Goal: Task Accomplishment & Management: Manage account settings

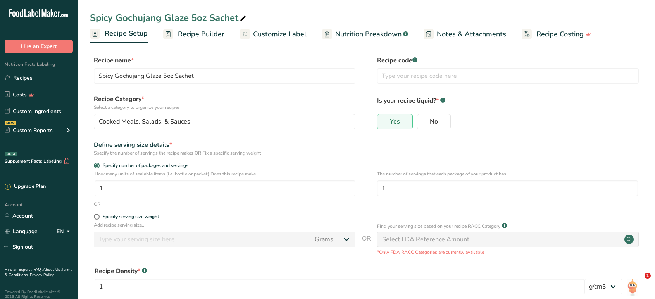
select select "22"
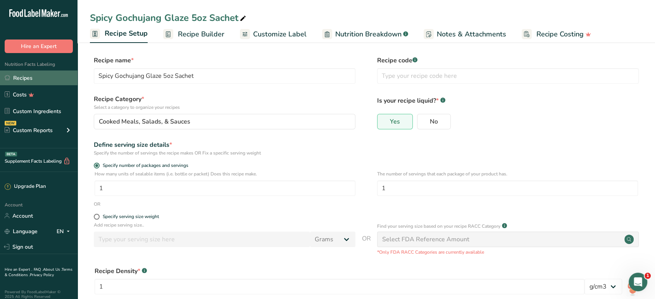
click at [23, 77] on link "Recipes" at bounding box center [39, 78] width 78 height 15
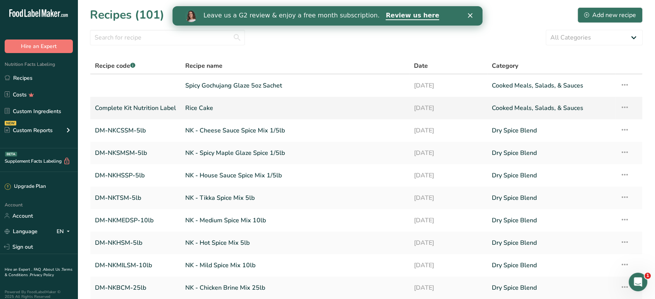
click at [373, 110] on link "Rice Cake" at bounding box center [294, 108] width 219 height 16
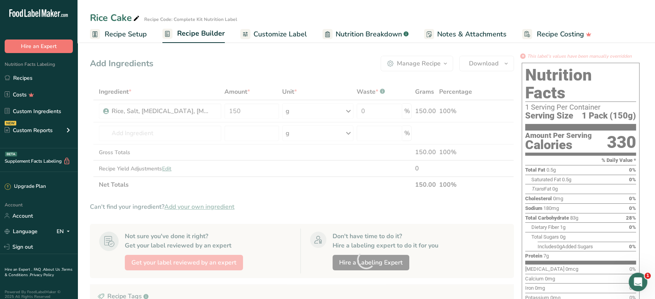
click at [293, 37] on span "Customize Label" at bounding box center [281, 34] width 54 height 10
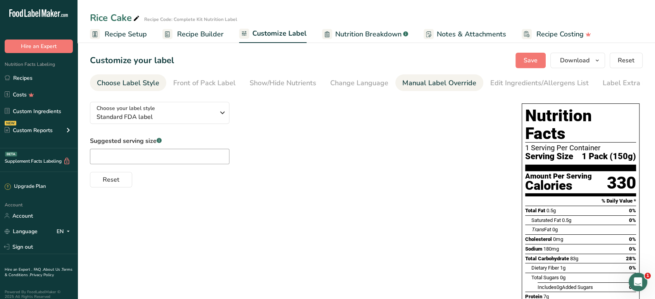
click at [470, 83] on div "Manual Label Override" at bounding box center [439, 83] width 74 height 10
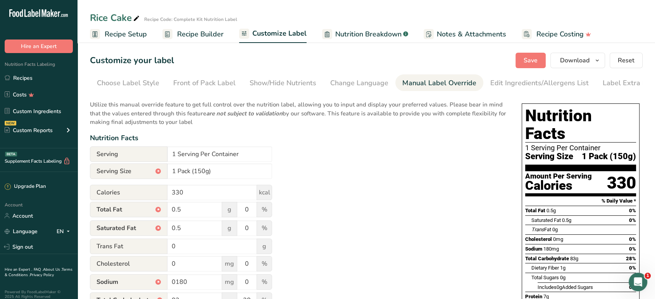
scroll to position [0, 10]
click at [145, 81] on div "Choose Label Style" at bounding box center [117, 83] width 62 height 10
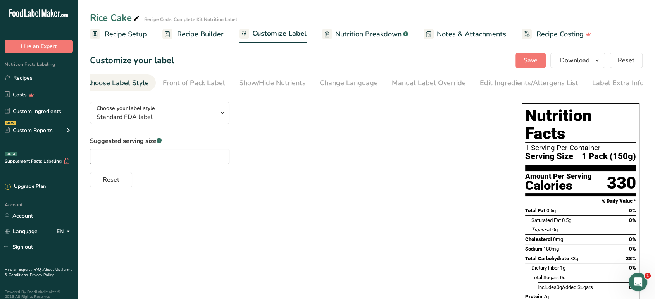
scroll to position [0, 0]
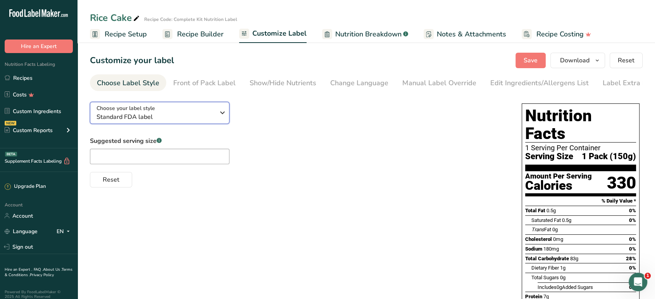
click at [150, 112] on span "Choose your label style" at bounding box center [126, 108] width 59 height 8
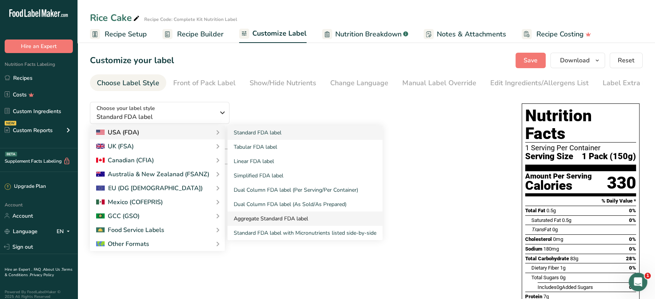
click at [319, 217] on link "Aggregate Standard FDA label" at bounding box center [305, 219] width 155 height 14
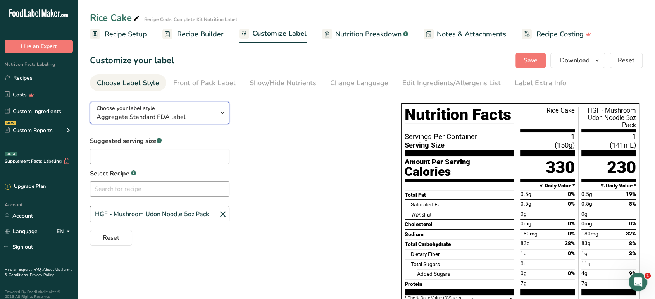
click at [180, 117] on span "Aggregate Standard FDA label" at bounding box center [156, 116] width 118 height 9
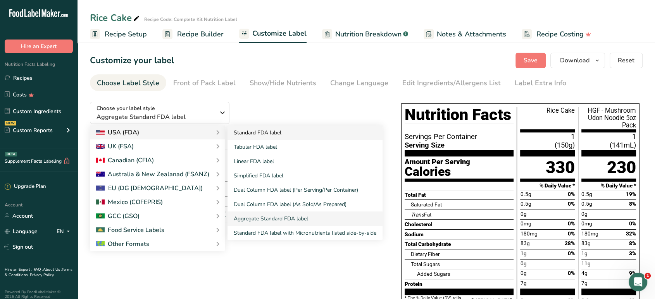
click at [270, 136] on link "Standard FDA label" at bounding box center [305, 133] width 155 height 14
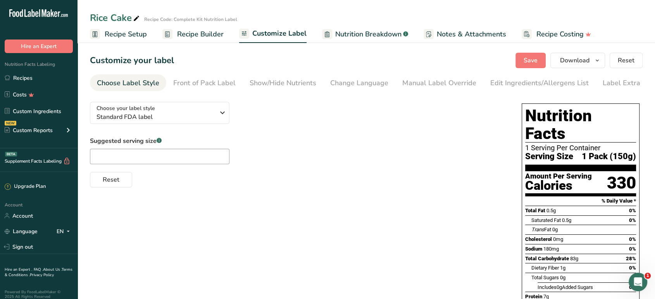
click at [138, 38] on span "Recipe Setup" at bounding box center [126, 34] width 42 height 10
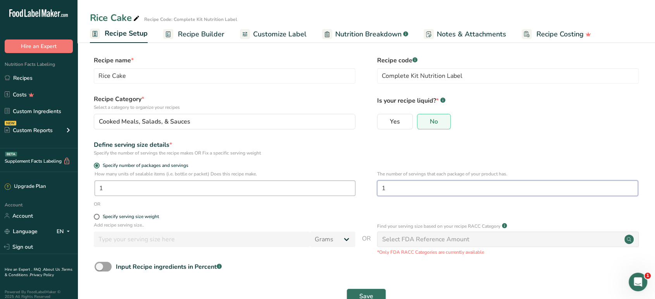
drag, startPoint x: 402, startPoint y: 192, endPoint x: 344, endPoint y: 195, distance: 57.9
click at [347, 196] on div "How many units of sealable items (i.e. bottle or packet) Does this recipe make.…" at bounding box center [366, 186] width 553 height 30
type input "2"
click at [352, 161] on form "Recipe name * Rice Cake Recipe code .a-a{fill:#347362;}.b-a{fill:#fff;} Complet…" at bounding box center [366, 182] width 553 height 253
click at [356, 294] on button "Save" at bounding box center [367, 297] width 40 height 16
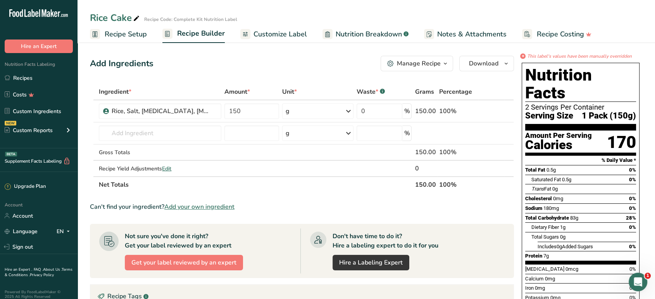
click at [283, 36] on span "Customize Label" at bounding box center [281, 34] width 54 height 10
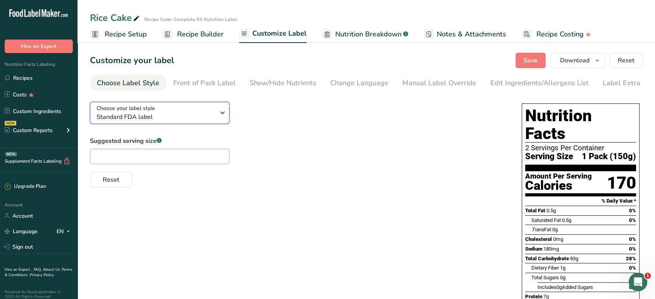
click at [177, 109] on div "Choose your label style Standard FDA label" at bounding box center [156, 112] width 118 height 17
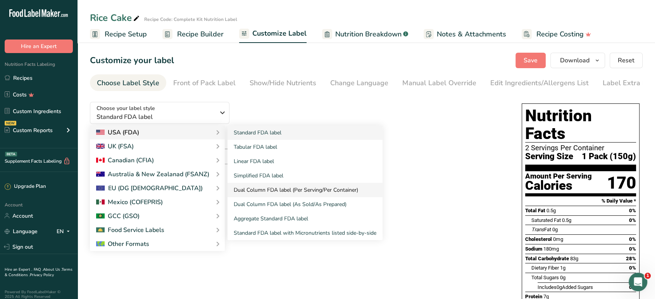
click at [282, 195] on link "Dual Column FDA label (Per Serving/Per Container)" at bounding box center [305, 190] width 155 height 14
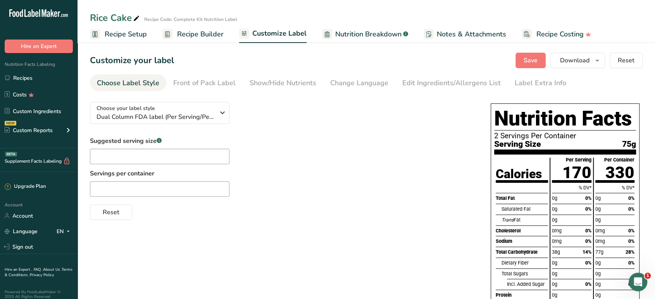
click at [142, 33] on span "Recipe Setup" at bounding box center [126, 34] width 42 height 10
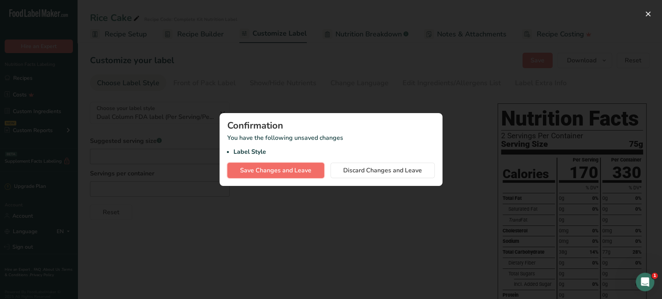
click at [282, 168] on span "Save Changes and Leave" at bounding box center [275, 170] width 71 height 9
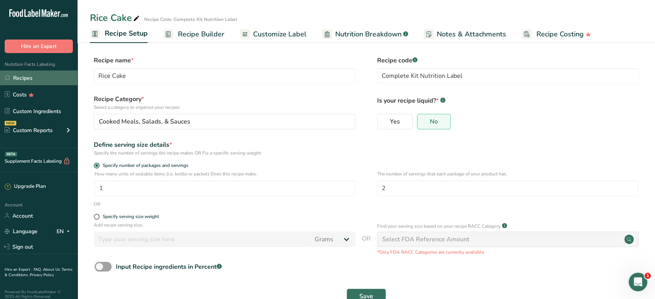
click at [43, 76] on link "Recipes" at bounding box center [39, 78] width 78 height 15
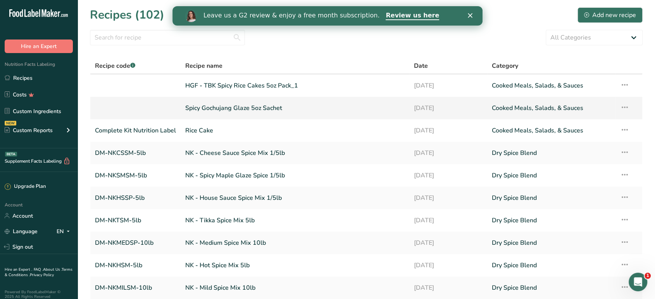
click at [196, 107] on link "Spicy Gochujang Glaze 5oz Sachet" at bounding box center [294, 108] width 219 height 16
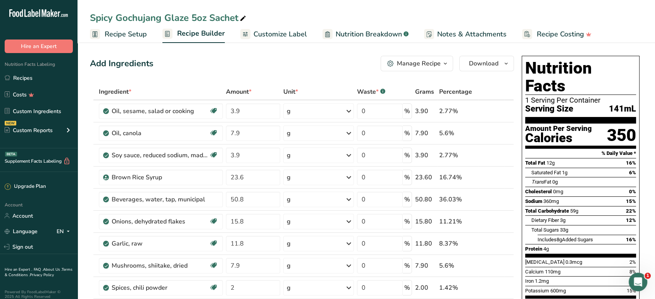
click at [176, 18] on div "Spicy Gochujang Glaze 5oz Sachet" at bounding box center [169, 18] width 158 height 14
click at [176, 18] on input "Spicy Gochujang Glaze 5oz Sachet" at bounding box center [366, 18] width 553 height 14
click at [38, 77] on link "Recipes" at bounding box center [39, 78] width 78 height 15
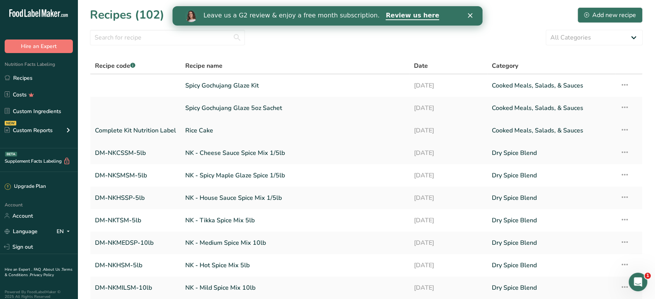
click at [204, 130] on link "Rice Cake" at bounding box center [294, 131] width 219 height 16
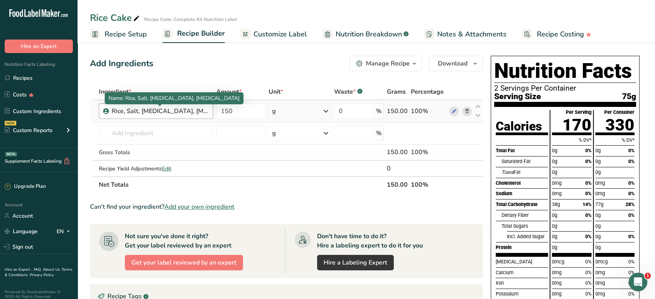
click at [183, 110] on div "Rice, Salt, [MEDICAL_DATA], [MEDICAL_DATA]" at bounding box center [160, 111] width 97 height 9
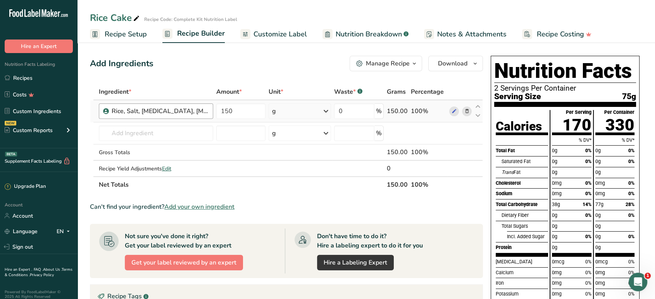
click at [183, 110] on div "Rice, Salt, [MEDICAL_DATA], [MEDICAL_DATA]" at bounding box center [160, 111] width 97 height 9
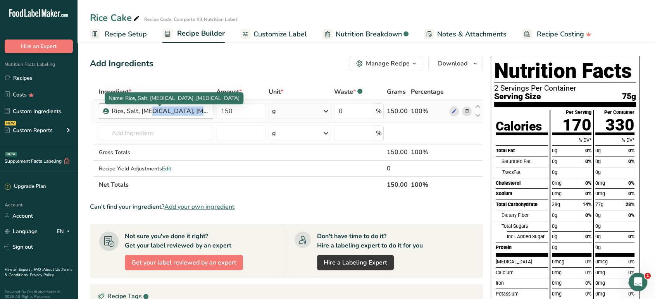
click at [183, 110] on div "Rice, Salt, [MEDICAL_DATA], [MEDICAL_DATA]" at bounding box center [160, 111] width 97 height 9
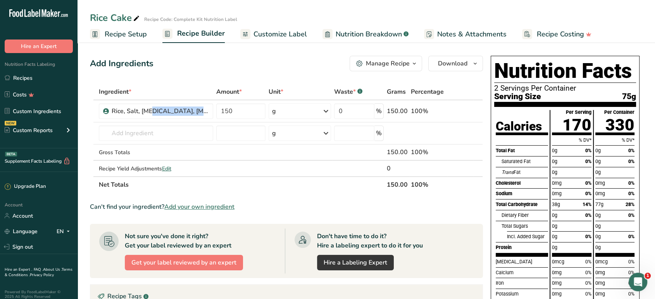
copy div "Rice, Salt, [MEDICAL_DATA], [MEDICAL_DATA]"
click at [25, 79] on link "Recipes" at bounding box center [39, 78] width 78 height 15
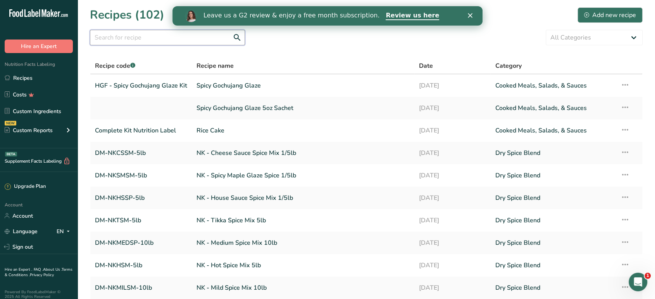
click at [173, 42] on input "text" at bounding box center [167, 38] width 155 height 16
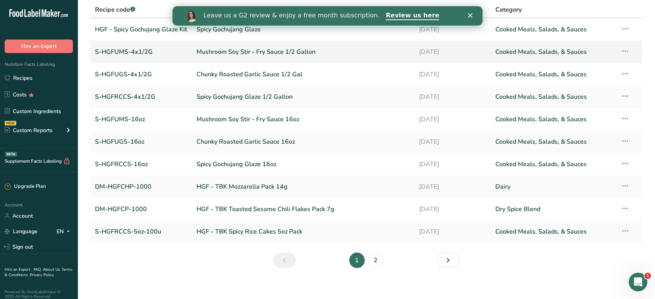
scroll to position [62, 0]
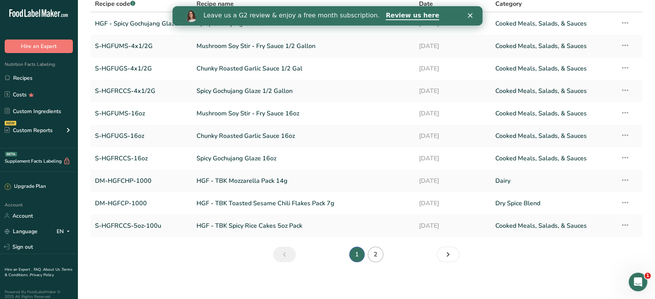
type input "hgf"
click at [378, 258] on link "2" at bounding box center [376, 255] width 16 height 16
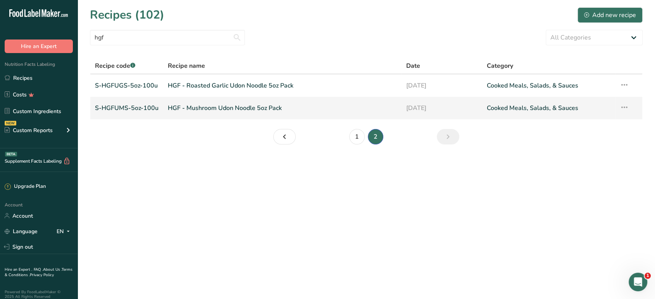
click at [263, 112] on link "HGF - Mushroom Udon Noodle 5oz Pack" at bounding box center [282, 108] width 229 height 16
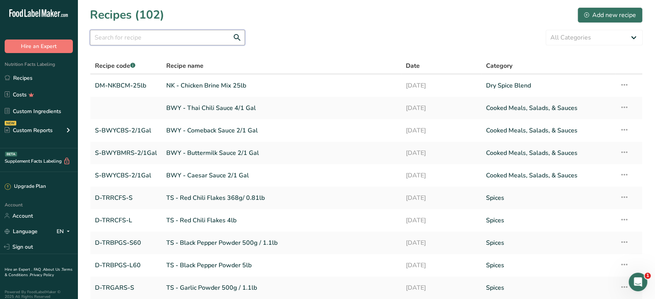
click at [197, 36] on input "text" at bounding box center [167, 38] width 155 height 16
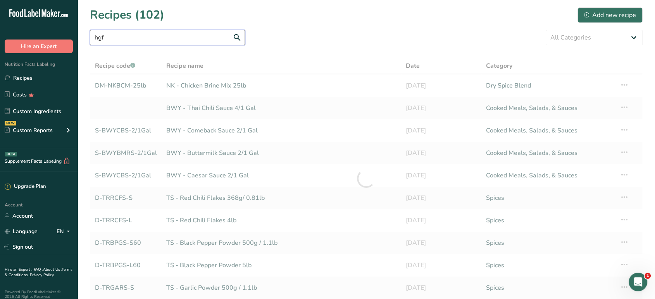
type input "hgf"
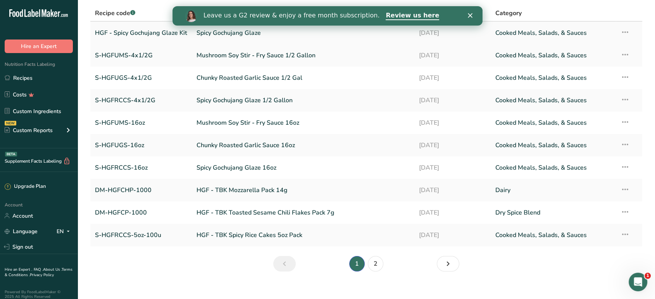
scroll to position [62, 0]
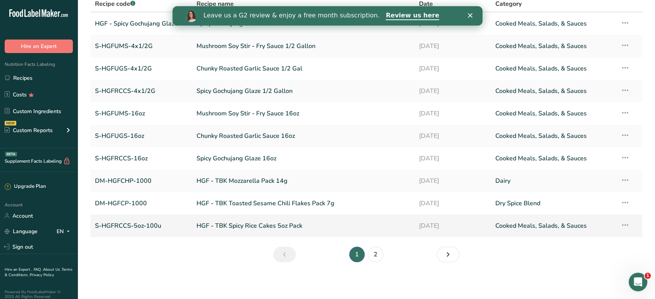
click at [356, 228] on link "HGF - TBK Spicy Rice Cakes 5oz Pack" at bounding box center [303, 226] width 213 height 16
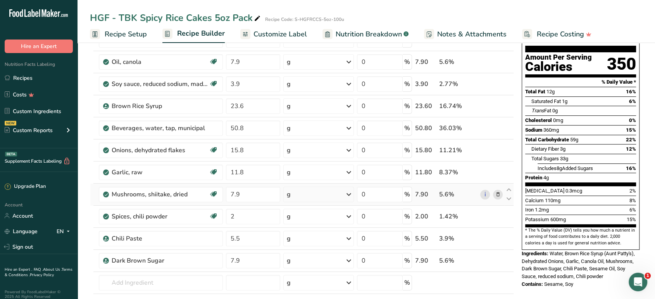
scroll to position [43, 0]
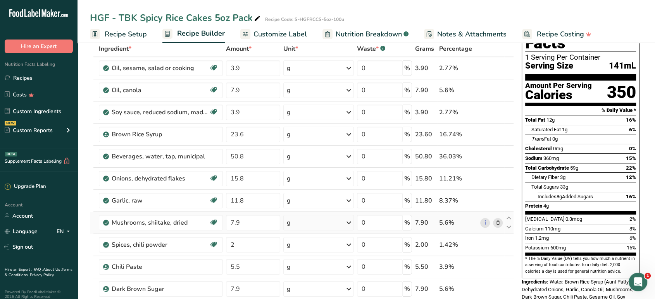
click at [500, 221] on icon at bounding box center [497, 223] width 5 height 8
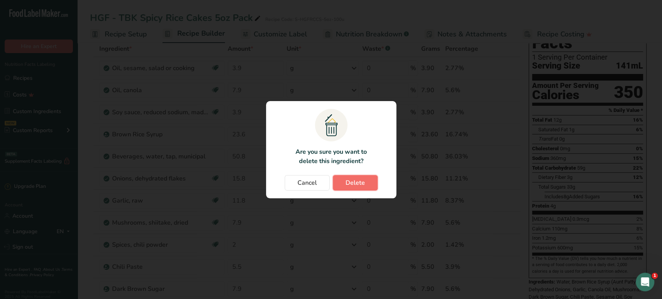
click at [351, 183] on span "Delete" at bounding box center [354, 182] width 19 height 9
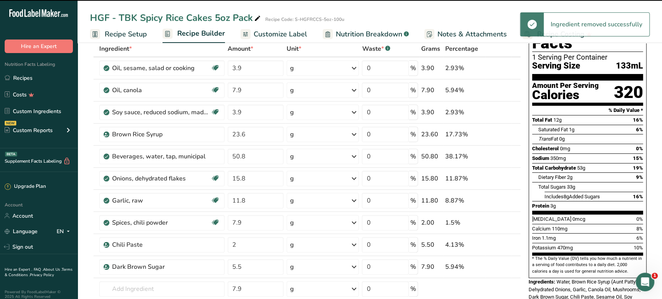
type input "2"
type input "5.5"
type input "7.9"
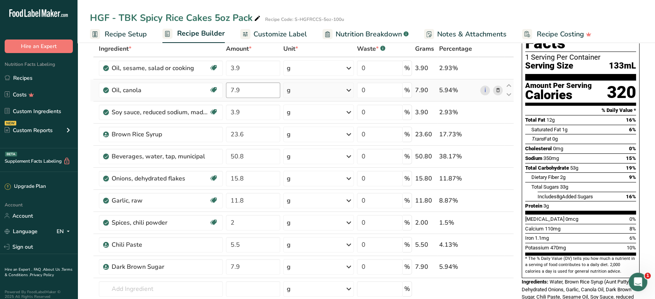
drag, startPoint x: 42, startPoint y: 79, endPoint x: 273, endPoint y: 83, distance: 231.1
click at [42, 79] on link "Recipes" at bounding box center [39, 78] width 78 height 15
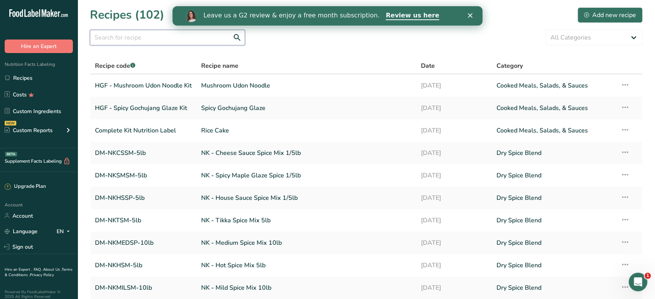
click at [178, 40] on input "text" at bounding box center [167, 38] width 155 height 16
type input "mushroom"
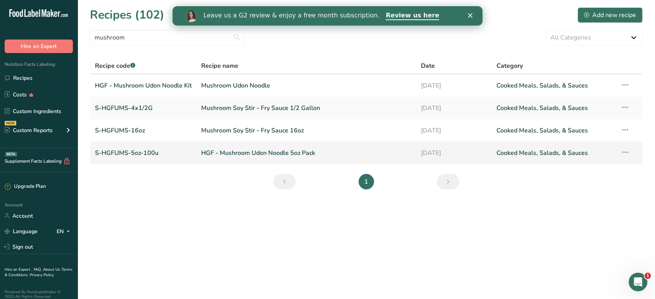
click at [256, 158] on link "HGF - Mushroom Udon Noodle 5oz Pack" at bounding box center [306, 153] width 211 height 16
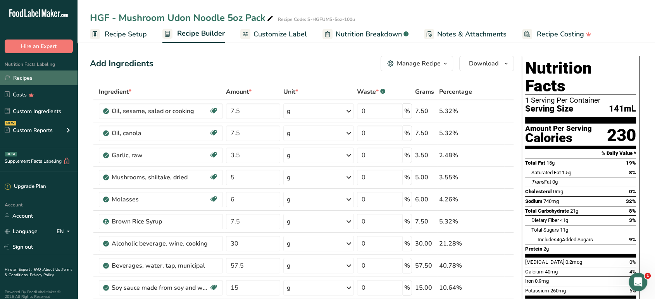
click at [31, 76] on link "Recipes" at bounding box center [39, 78] width 78 height 15
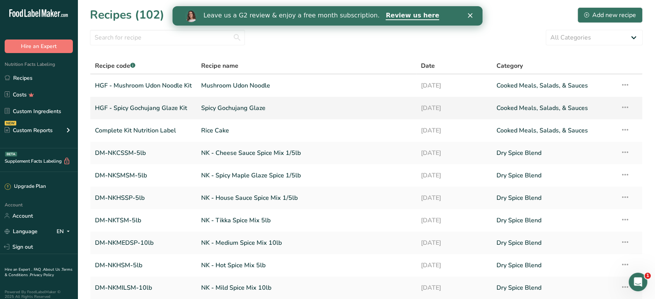
click at [166, 105] on link "HGF - Spicy Gochujang Glaze Kit" at bounding box center [143, 108] width 97 height 16
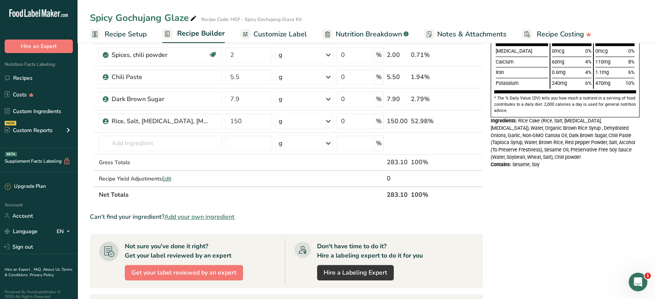
scroll to position [215, 0]
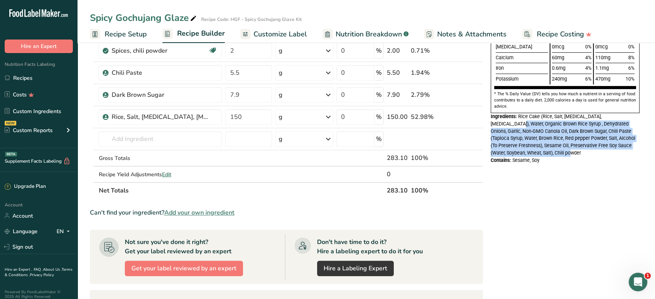
drag, startPoint x: 572, startPoint y: 154, endPoint x: 620, endPoint y: 119, distance: 59.1
click at [620, 119] on div "Ingredients: Rice Cake (Rice, Salt, [MEDICAL_DATA], [MEDICAL_DATA]), Water, Org…" at bounding box center [565, 135] width 149 height 44
click at [568, 143] on span "Rice Cake (Rice, Salt, [MEDICAL_DATA], [MEDICAL_DATA]), Water, Organic Brown Ri…" at bounding box center [563, 135] width 145 height 42
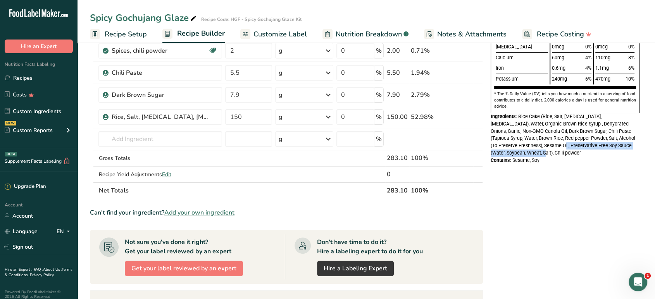
drag, startPoint x: 544, startPoint y: 145, endPoint x: 537, endPoint y: 152, distance: 9.1
click at [537, 152] on span "Rice Cake (Rice, Salt, [MEDICAL_DATA], [MEDICAL_DATA]), Water, Organic Brown Ri…" at bounding box center [563, 135] width 145 height 42
copy span "Preservative Free Soy Sauce (Water, Soybean, Wheat, Salt)"
click at [35, 77] on link "Recipes" at bounding box center [39, 78] width 78 height 15
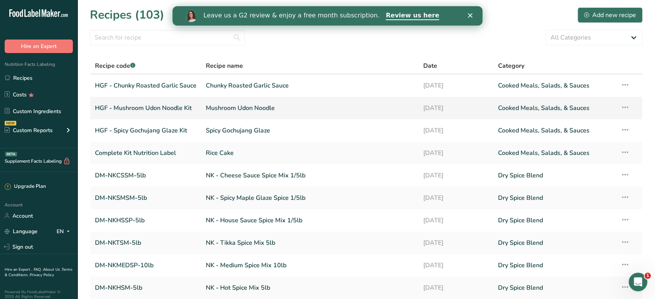
click at [147, 105] on link "HGF - Mushroom Udon Noodle Kit" at bounding box center [146, 108] width 102 height 16
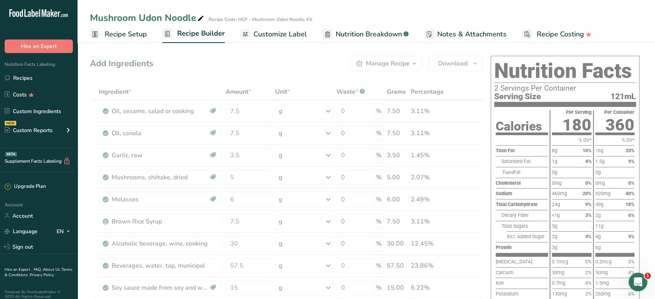
click at [189, 16] on div "Mushroom Udon Noodle" at bounding box center [148, 18] width 116 height 14
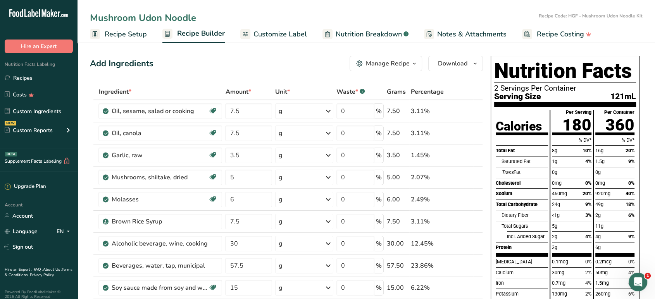
click at [189, 16] on input "Mushroom Udon Noodle" at bounding box center [313, 18] width 446 height 14
click at [184, 16] on input "Mushroom Udon Noodle" at bounding box center [313, 18] width 446 height 14
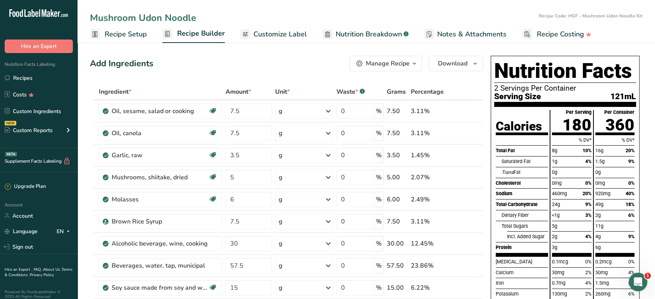
click at [184, 16] on input "Mushroom Udon Noodle" at bounding box center [313, 18] width 446 height 14
type input "Mushroom Soy Stir - Fry Sauce"
click at [211, 59] on div "Add Ingredients Manage Recipe Delete Recipe Duplicate Recipe Scale Recipe Save …" at bounding box center [286, 64] width 393 height 16
click at [459, 64] on span "Download" at bounding box center [452, 63] width 29 height 9
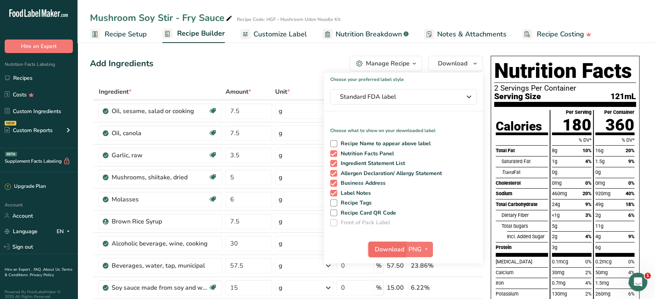
click at [385, 249] on span "Download" at bounding box center [389, 249] width 29 height 9
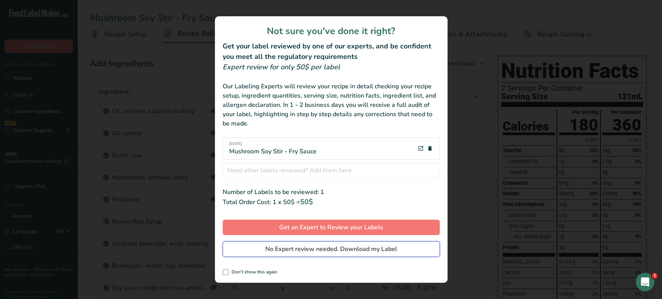
click at [366, 245] on span "No Expert review needed. Download my Label" at bounding box center [331, 249] width 132 height 9
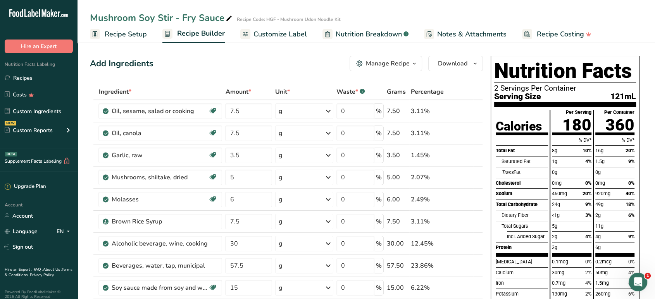
click at [640, 24] on div "Mushroom Soy Stir - Fry Sauce Recipe Code: HGF - Mushroom Udon Noodle Kit" at bounding box center [367, 18] width 578 height 14
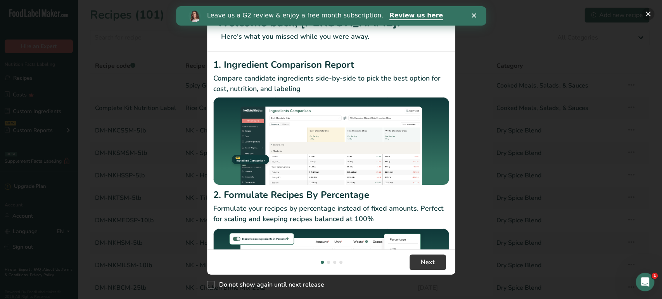
click at [648, 18] on button "New Features" at bounding box center [648, 14] width 12 height 12
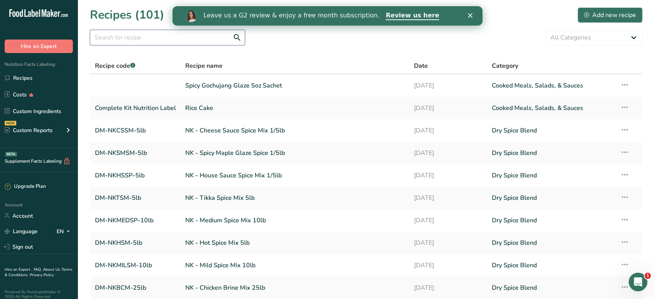
click at [217, 36] on input "text" at bounding box center [167, 38] width 155 height 16
type input "tbk"
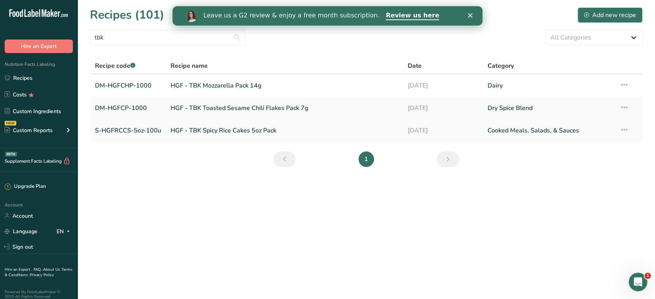
click at [627, 128] on icon at bounding box center [624, 130] width 9 height 14
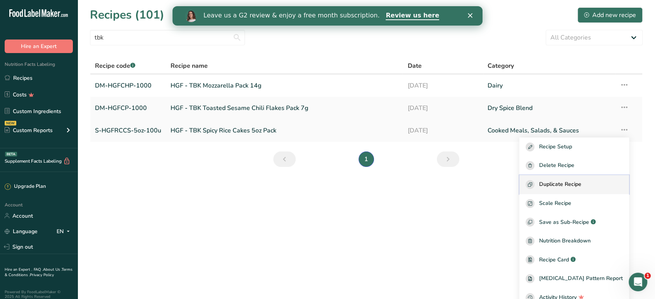
click at [580, 181] on span "Duplicate Recipe" at bounding box center [560, 184] width 42 height 9
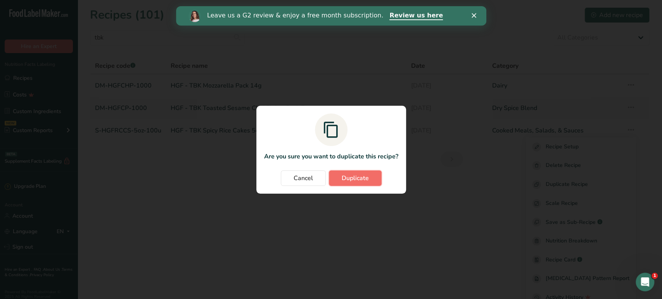
click at [378, 175] on button "Duplicate" at bounding box center [355, 179] width 53 height 16
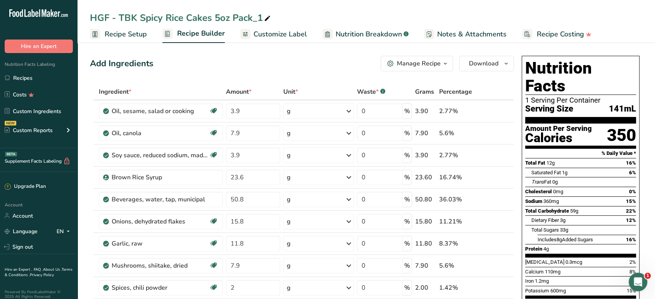
click at [253, 19] on div "HGF - TBK Spicy Rice Cakes 5oz Pack_1" at bounding box center [181, 18] width 182 height 14
click at [253, 19] on input "HGF - TBK Spicy Rice Cakes 5oz Pack_1" at bounding box center [366, 18] width 553 height 14
click at [227, 17] on div "HGF - TBK Spicy Rice Cakes 5oz Pack_1" at bounding box center [181, 18] width 182 height 14
click at [227, 17] on input "HGF - TBK Spicy Rice Cakes 5oz Pack_1" at bounding box center [366, 18] width 553 height 14
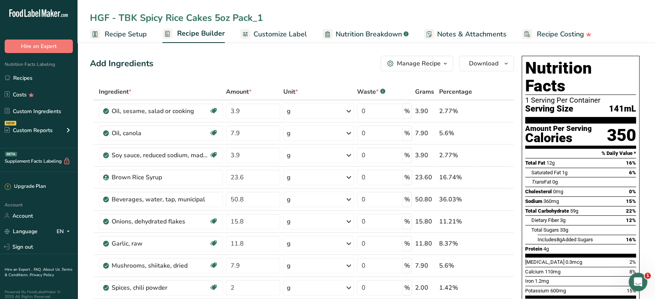
click at [227, 17] on input "HGF - TBK Spicy Rice Cakes 5oz Pack_1" at bounding box center [366, 18] width 553 height 14
drag, startPoint x: 261, startPoint y: 13, endPoint x: 279, endPoint y: 42, distance: 33.8
click at [279, 42] on div "Spicy Gochujang Glaze 5oz Sachet Recipe Setup Recipe Builder Customize Label Nu…" at bounding box center [367, 21] width 578 height 43
type input "Spicy Gochujang Glaze 5oz Sachet"
click at [267, 60] on div "Add Ingredients Manage Recipe Delete Recipe Duplicate Recipe Scale Recipe Save …" at bounding box center [302, 64] width 424 height 16
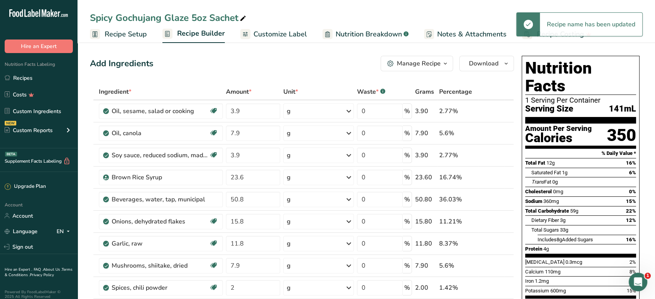
drag, startPoint x: 192, startPoint y: 17, endPoint x: 250, endPoint y: 17, distance: 57.4
click at [250, 17] on div "Spicy Gochujang Glaze 5oz Sachet" at bounding box center [367, 18] width 578 height 14
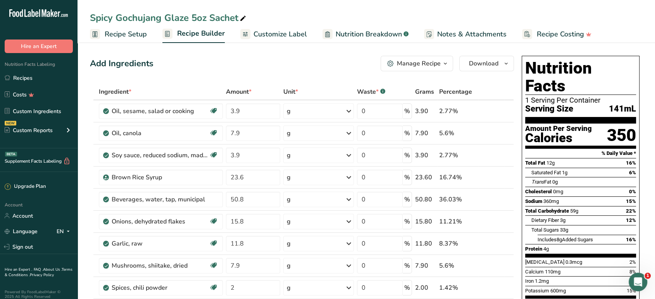
click at [223, 17] on div "Spicy Gochujang Glaze 5oz Sachet" at bounding box center [169, 18] width 158 height 14
click at [223, 17] on input "Spicy Gochujang Glaze 5oz Sachet" at bounding box center [366, 18] width 553 height 14
type input "Spicy Gochujang Glaze Kit"
click at [194, 57] on div "Add Ingredients Manage Recipe Delete Recipe Duplicate Recipe Scale Recipe Save …" at bounding box center [302, 64] width 424 height 16
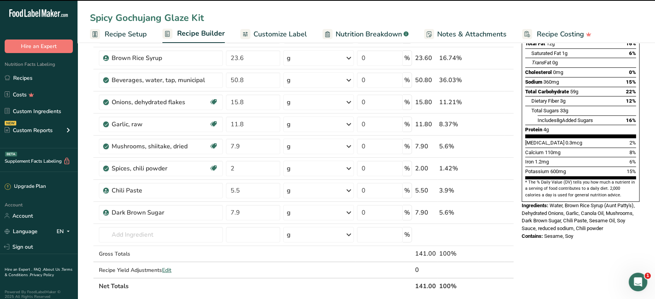
scroll to position [129, 0]
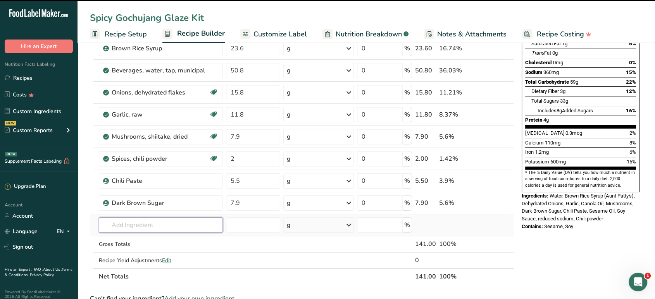
click at [143, 218] on input "text" at bounding box center [161, 226] width 124 height 16
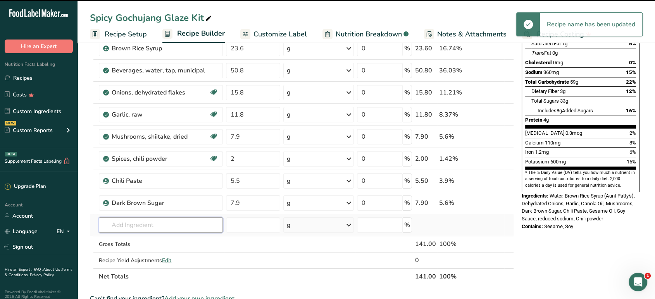
click at [143, 221] on input "text" at bounding box center [161, 226] width 124 height 16
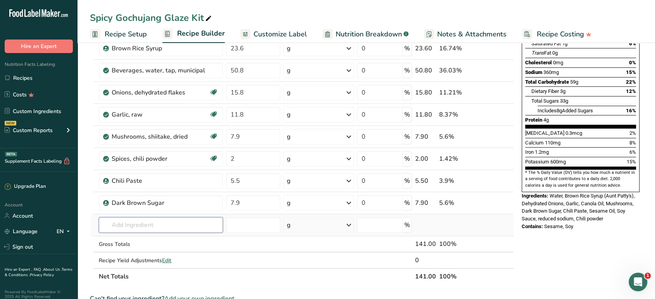
paste input "Rice, Salt, [MEDICAL_DATA], [MEDICAL_DATA]"
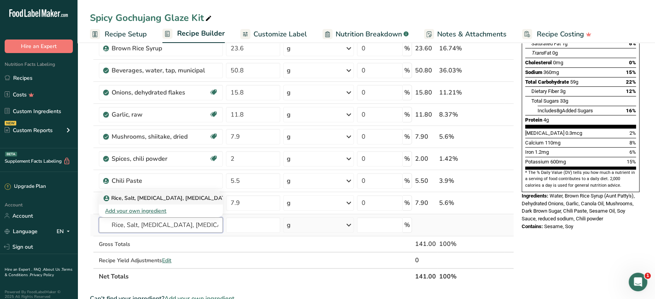
type input "Rice, Salt, [MEDICAL_DATA], [MEDICAL_DATA]"
click at [176, 199] on p "Rice, Salt, [MEDICAL_DATA], [MEDICAL_DATA]" at bounding box center [168, 198] width 126 height 8
type input "Rice, Salt, [MEDICAL_DATA], [MEDICAL_DATA]"
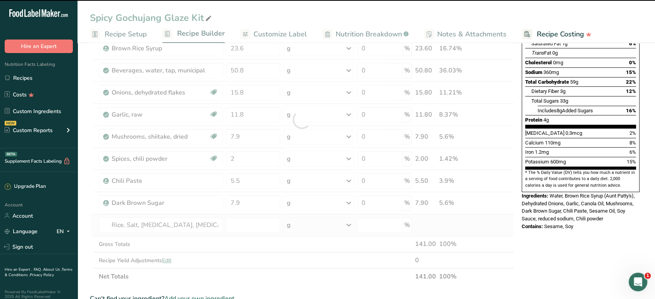
type input "0"
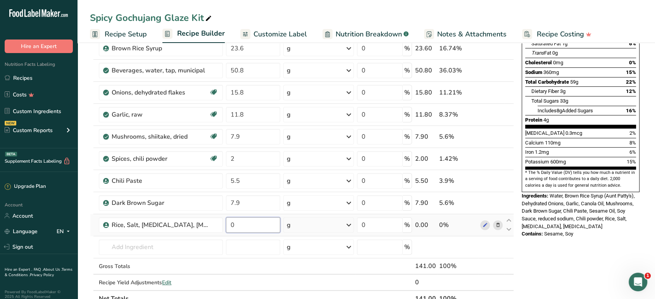
click at [266, 231] on input "0" at bounding box center [253, 226] width 54 height 16
type input "150"
click at [557, 232] on div "Nutrition Facts 1 Serving Per Container Serving Size 141mL Amount Per Serving C…" at bounding box center [581, 253] width 124 height 658
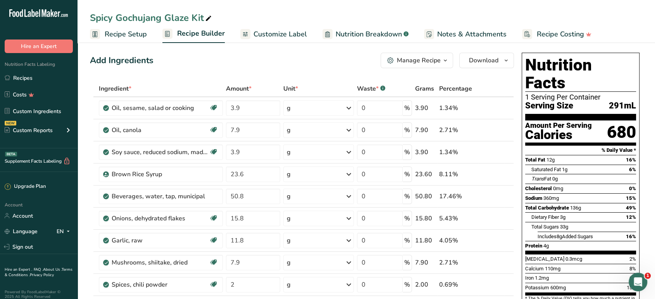
scroll to position [0, 0]
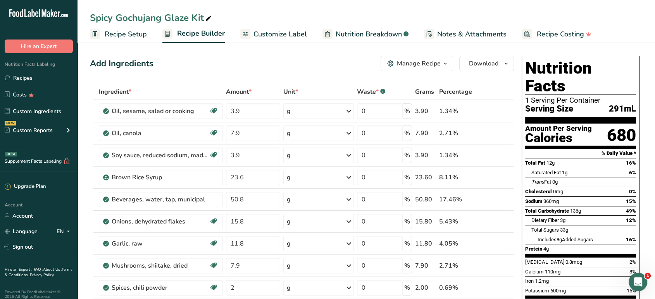
click at [142, 33] on span "Recipe Setup" at bounding box center [126, 34] width 42 height 10
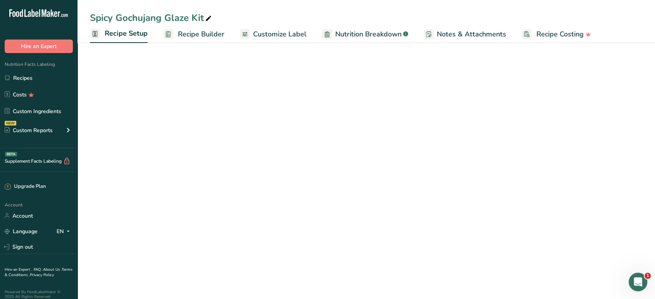
select select "22"
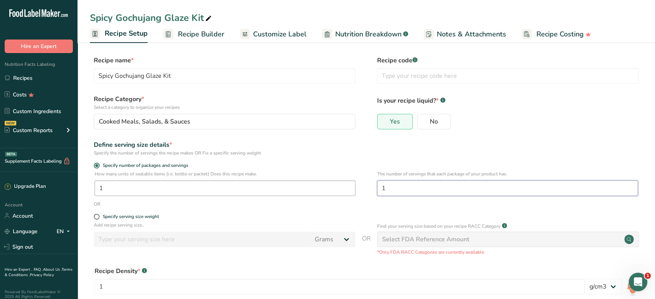
drag, startPoint x: 413, startPoint y: 185, endPoint x: 354, endPoint y: 186, distance: 59.3
click at [354, 187] on div "How many units of sealable items (i.e. bottle or packet) Does this recipe make.…" at bounding box center [366, 186] width 553 height 30
type input "2"
click at [501, 137] on form "Recipe name * Spicy Gochujang Glaze Kit Recipe code .a-a{fill:#347362;}.b-a{fil…" at bounding box center [366, 206] width 553 height 301
click at [405, 71] on input "text" at bounding box center [508, 76] width 262 height 16
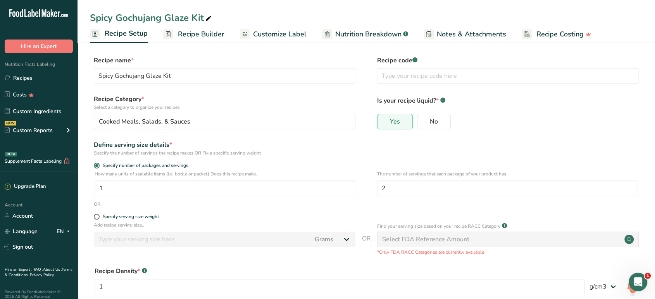
click at [186, 19] on div "Spicy Gochujang Glaze Kit" at bounding box center [151, 18] width 123 height 14
click at [186, 19] on input "Spicy Gochujang Glaze Kit" at bounding box center [366, 18] width 553 height 14
click at [406, 79] on input "text" at bounding box center [508, 76] width 262 height 16
paste input "Spicy Gochujang Glaze Kit"
type input "HGF - Spicy Gochujang Glaze Kit"
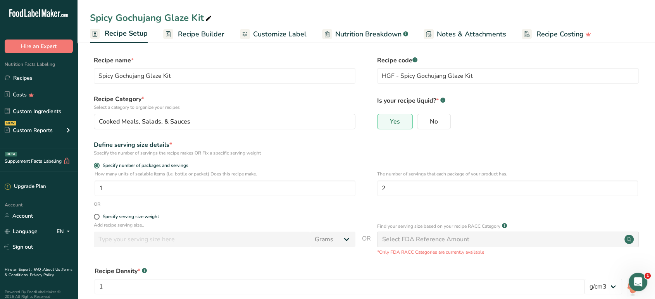
click at [315, 92] on form "Recipe name * Spicy Gochujang Glaze Kit Recipe code .a-a{fill:#347362;}.b-a{fil…" at bounding box center [366, 206] width 553 height 301
drag, startPoint x: 183, startPoint y: 78, endPoint x: 162, endPoint y: 77, distance: 21.7
click at [162, 77] on input "Spicy Gochujang Glaze Kit" at bounding box center [225, 76] width 262 height 16
type input "Spicy Gochujang Glaze"
click at [186, 95] on label "Recipe Category * Select a category to organize your recipes" at bounding box center [225, 103] width 262 height 16
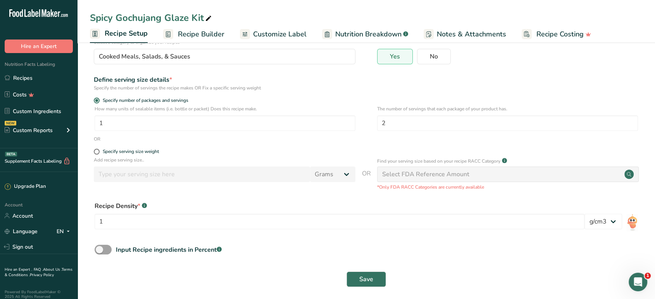
scroll to position [71, 0]
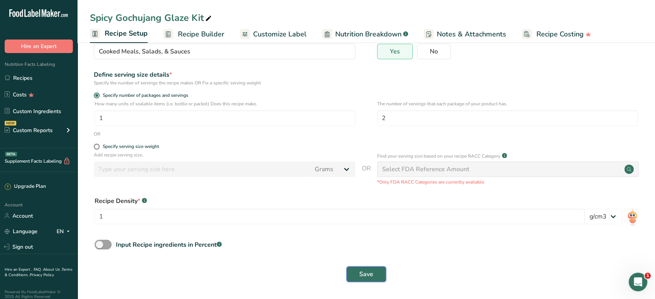
click at [360, 267] on button "Save" at bounding box center [367, 275] width 40 height 16
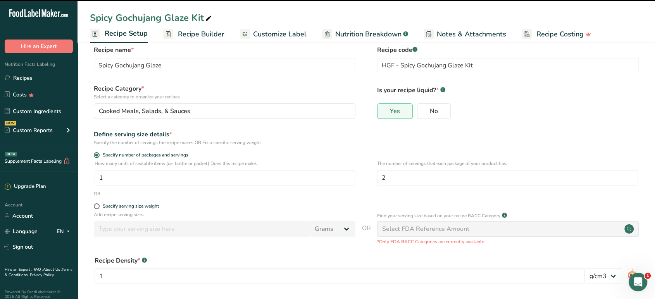
scroll to position [0, 0]
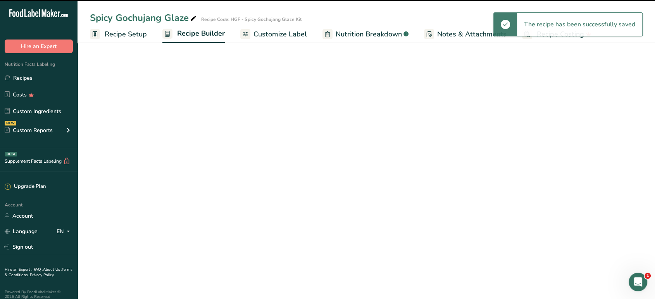
click at [291, 36] on span "Customize Label" at bounding box center [281, 34] width 54 height 10
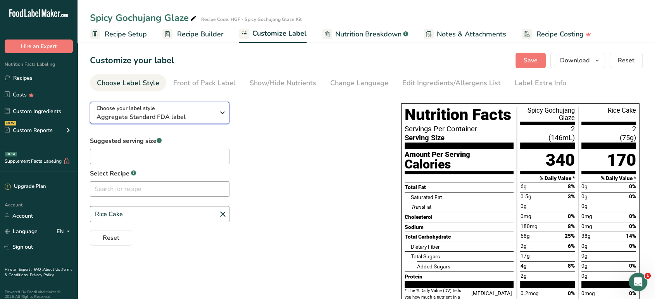
click at [169, 116] on span "Aggregate Standard FDA label" at bounding box center [156, 116] width 118 height 9
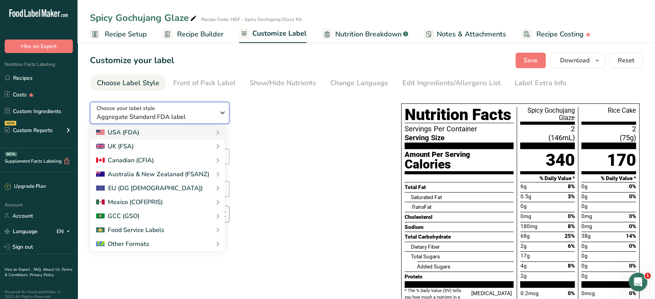
click at [169, 116] on span "Aggregate Standard FDA label" at bounding box center [156, 116] width 118 height 9
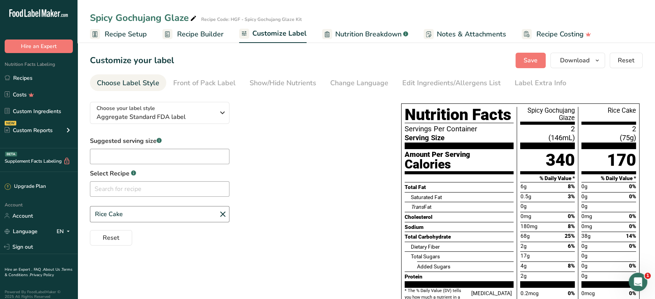
click at [223, 211] on icon at bounding box center [222, 214] width 9 height 14
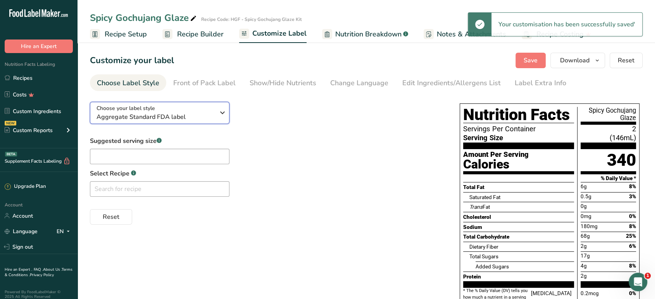
click at [215, 112] on div "Choose your label style Aggregate Standard FDA label" at bounding box center [159, 112] width 124 height 17
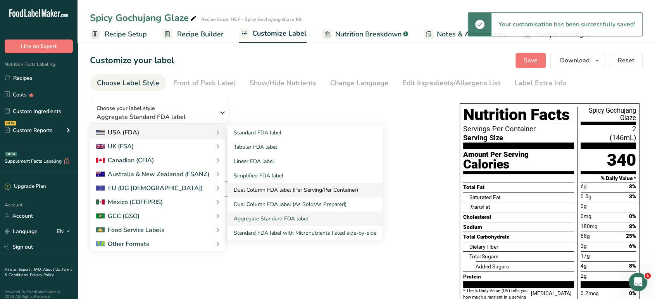
click at [264, 196] on link "Dual Column FDA label (Per Serving/Per Container)" at bounding box center [305, 190] width 155 height 14
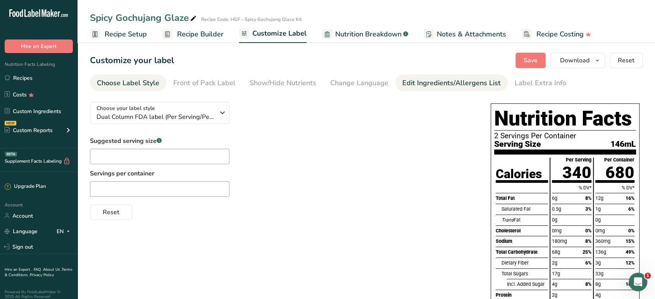
click at [405, 81] on div "Edit Ingredients/Allergens List" at bounding box center [451, 83] width 98 height 10
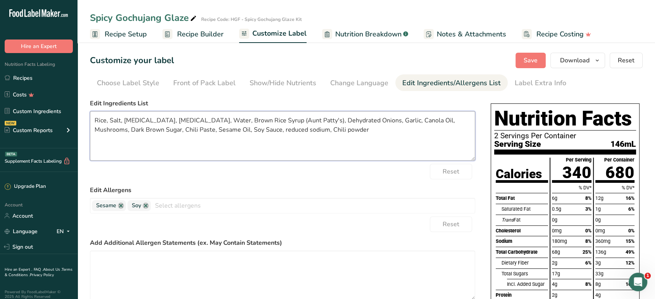
click at [96, 119] on textarea "Rice, Salt, Ethyl Alcohol, Citric Acid, Water, Brown Rice Syrup (Aunt Patty's),…" at bounding box center [282, 136] width 385 height 50
click at [223, 117] on textarea "Rice Cake (Rice, Salt, Ethyl Alcohol, Citric Acid, Water, Brown Rice Syrup (Aun…" at bounding box center [282, 136] width 385 height 50
drag, startPoint x: 299, startPoint y: 119, endPoint x: 337, endPoint y: 120, distance: 38.0
click at [337, 120] on textarea "Rice Cake (Rice, Salt, Ethyl Alcohol, Citric Acid), Water, Brown Rice Syrup (Au…" at bounding box center [282, 136] width 385 height 50
click at [249, 119] on textarea "Rice Cake (Rice, Salt, Ethyl Alcohol, Citric Acid), Water, Brown Rice Syrup , D…" at bounding box center [282, 136] width 385 height 50
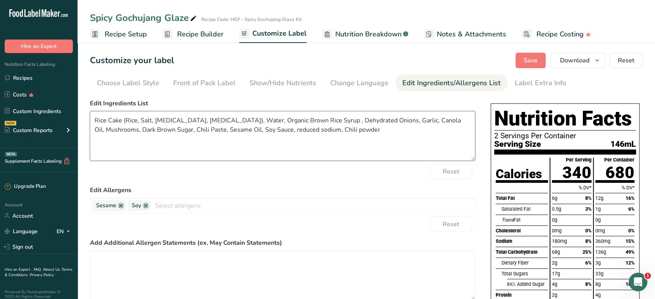
click at [404, 120] on textarea "Rice Cake (Rice, Salt, Ethyl Alcohol, Citric Acid), Water, Organic Brown Rice S…" at bounding box center [282, 136] width 385 height 50
drag, startPoint x: 426, startPoint y: 119, endPoint x: 415, endPoint y: 123, distance: 11.5
click at [415, 123] on textarea "Rice Cake (Rice, Salt, Ethyl Alcohol, Citric Acid), Water, Organic Brown Rice S…" at bounding box center [282, 136] width 385 height 50
drag, startPoint x: 424, startPoint y: 120, endPoint x: 431, endPoint y: 123, distance: 7.9
click at [431, 123] on textarea "Rice Cake (Rice, Salt, Ethyl Alcohol, Citric Acid), Water, Organic Brown Rice S…" at bounding box center [282, 136] width 385 height 50
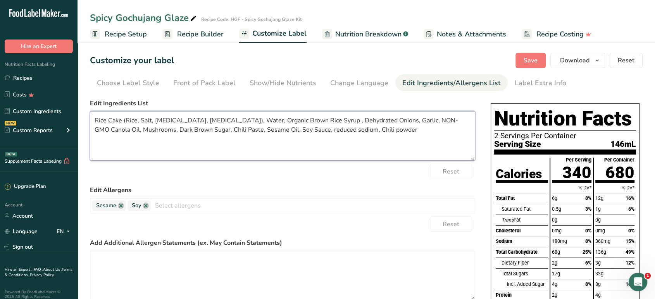
click at [408, 117] on textarea "Rice Cake (Rice, Salt, Ethyl Alcohol, Citric Acid), Water, Organic Brown Rice S…" at bounding box center [282, 136] width 385 height 50
click at [402, 150] on textarea "Rice Cake (Rice, Salt, Ethyl Alcohol, Citric Acid), Water, Organic Brown Rice S…" at bounding box center [282, 136] width 385 height 50
type textarea "Rice Cake (Rice, Salt, Ethyl Alcohol, Citric Acid), Water, Organic Brown Rice S…"
click at [181, 35] on span "Recipe Builder" at bounding box center [200, 34] width 47 height 10
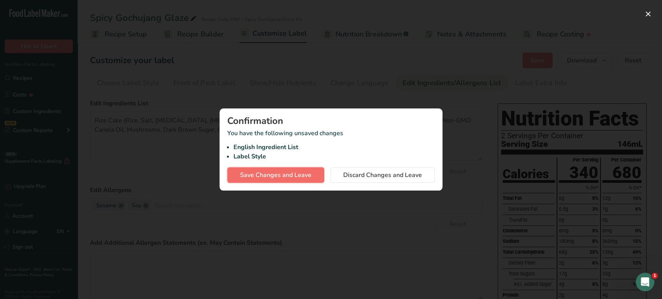
click at [302, 174] on span "Save Changes and Leave" at bounding box center [275, 175] width 71 height 9
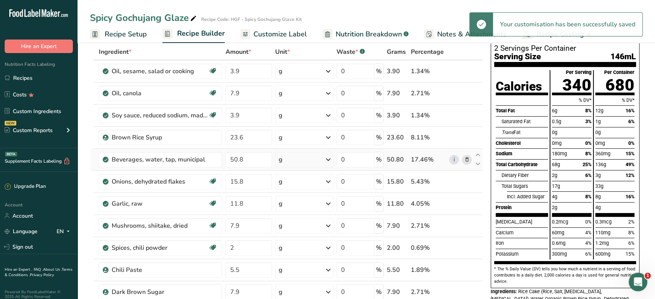
scroll to position [43, 0]
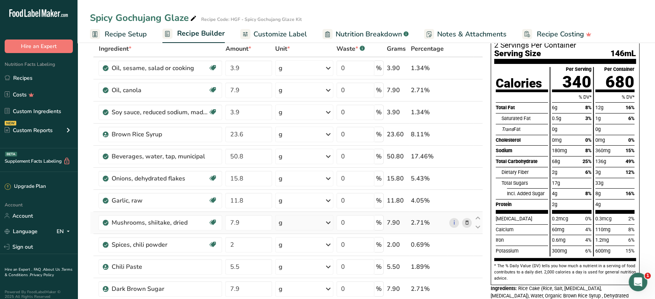
click at [467, 222] on icon at bounding box center [466, 223] width 5 height 8
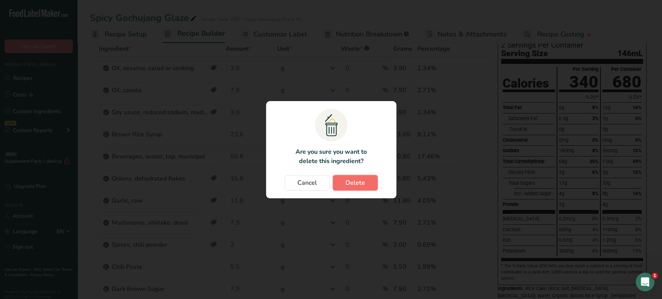
click at [354, 179] on span "Delete" at bounding box center [354, 182] width 19 height 9
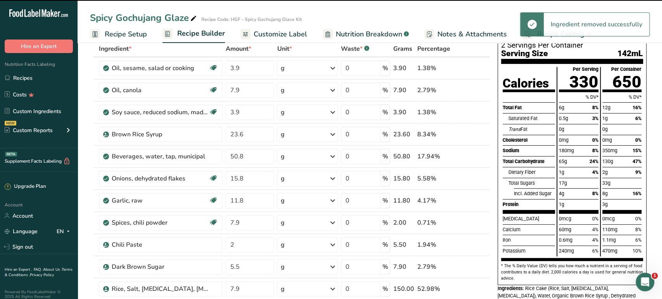
type input "2"
type input "5.5"
type input "7.9"
type input "150"
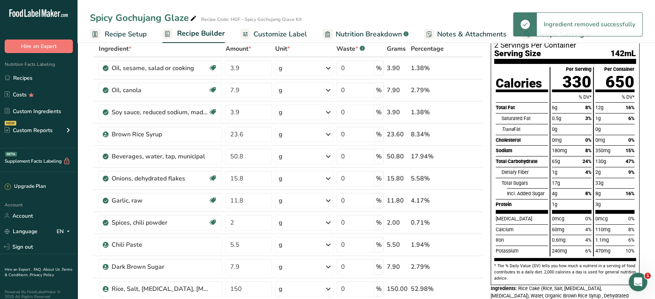
click at [353, 34] on span "Nutrition Breakdown" at bounding box center [369, 34] width 66 height 10
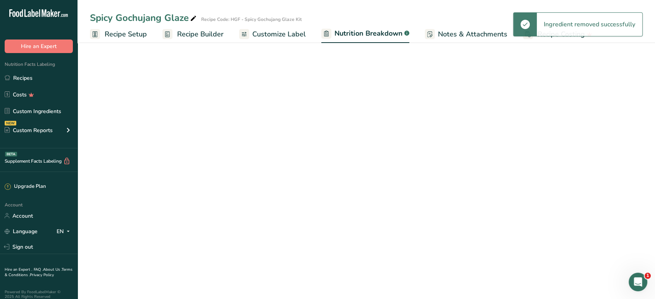
select select "Calories"
click at [287, 33] on span "Customize Label" at bounding box center [279, 34] width 54 height 10
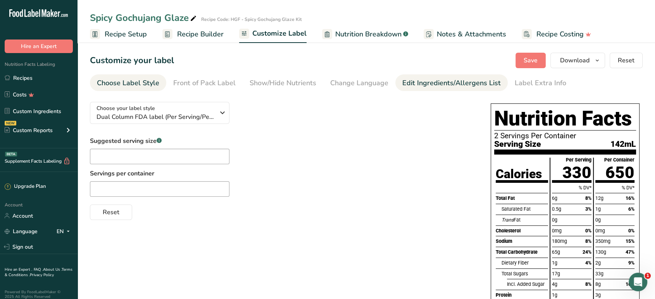
click at [415, 83] on div "Edit Ingredients/Allergens List" at bounding box center [451, 83] width 98 height 10
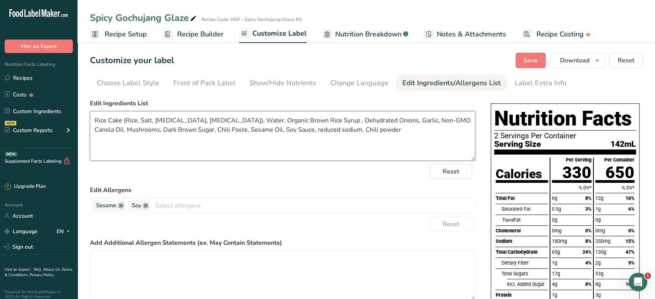
click at [117, 130] on textarea "Rice Cake (Rice, Salt, Ethyl Alcohol, Citric Acid), Water, Organic Brown Rice S…" at bounding box center [282, 136] width 385 height 50
click at [216, 128] on textarea "Rice Cake (Rice, Salt, Ethyl Alcohol, Citric Acid), Water, Organic Brown Rice S…" at bounding box center [282, 136] width 385 height 50
drag, startPoint x: 298, startPoint y: 130, endPoint x: 342, endPoint y: 134, distance: 44.0
click at [342, 134] on textarea "Rice Cake (Rice, Salt, Ethyl Alcohol, Citric Acid), Water, Organic Brown Rice S…" at bounding box center [282, 136] width 385 height 50
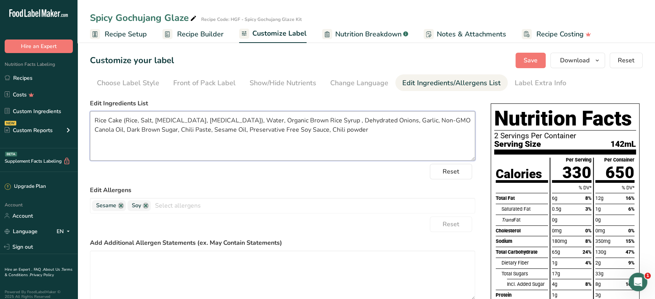
click at [345, 130] on textarea "Rice Cake (Rice, Salt, Ethyl Alcohol, Citric Acid), Water, Organic Brown Rice S…" at bounding box center [282, 136] width 385 height 50
click at [294, 130] on textarea "Rice Cake (Rice, Salt, Ethyl Alcohol, Citric Acid), Water, Organic Brown Rice S…" at bounding box center [282, 136] width 385 height 50
click at [177, 128] on textarea "Rice Cake (Rice, Salt, Ethyl Alcohol, Citric Acid), Water, Organic Brown Rice S…" at bounding box center [282, 136] width 385 height 50
click at [377, 132] on textarea "Rice Cake (Rice, Salt, Ethyl Alcohol, Citric Acid), Water, Organic Brown Rice S…" at bounding box center [282, 136] width 385 height 50
click at [387, 130] on textarea "Rice Cake (Rice, Salt, Ethyl Alcohol, Citric Acid), Water, Organic Brown Rice S…" at bounding box center [282, 136] width 385 height 50
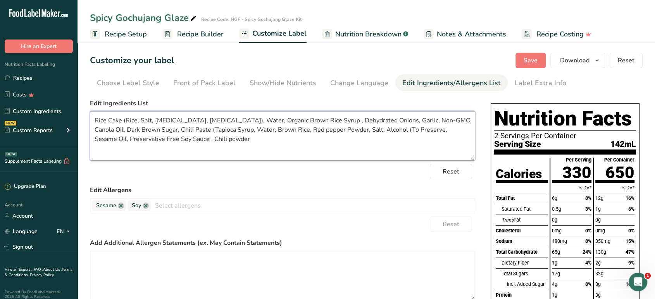
click at [410, 130] on textarea "Rice Cake (Rice, Salt, Ethyl Alcohol, Citric Acid), Water, Organic Brown Rice S…" at bounding box center [282, 136] width 385 height 50
click at [183, 140] on textarea "Rice Cake (Rice, Salt, Ethyl Alcohol, Citric Acid), Water, Organic Brown Rice S…" at bounding box center [282, 136] width 385 height 50
type textarea "Rice Cake (Rice, Salt, [MEDICAL_DATA], [MEDICAL_DATA]), Water, Organic Brown Ri…"
click at [522, 61] on button "Save" at bounding box center [531, 61] width 30 height 16
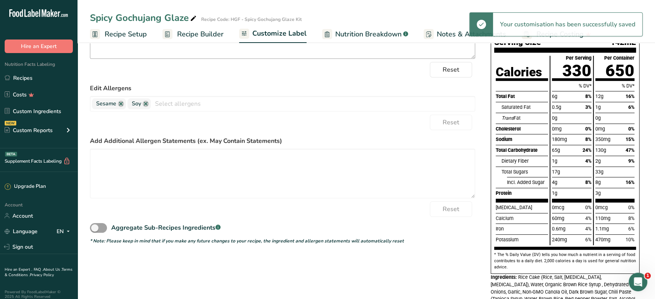
scroll to position [147, 0]
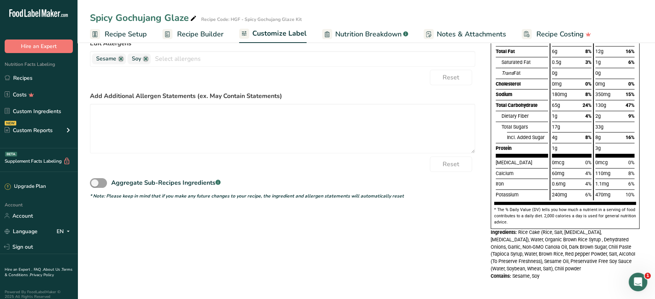
drag, startPoint x: 566, startPoint y: 275, endPoint x: 487, endPoint y: 235, distance: 89.1
click at [487, 235] on div "Choose your label style Dual Column FDA label (Per Serving/Per Container) USA (…" at bounding box center [366, 118] width 553 height 339
copy div "Ingredients: Rice Cake (Rice, Salt, Ethyl Alcohol, Citric Acid), Water, Organic…"
click at [109, 16] on div "Spicy Gochujang Glaze" at bounding box center [144, 18] width 108 height 14
click at [109, 16] on input "Spicy Gochujang Glaze" at bounding box center [314, 18] width 449 height 14
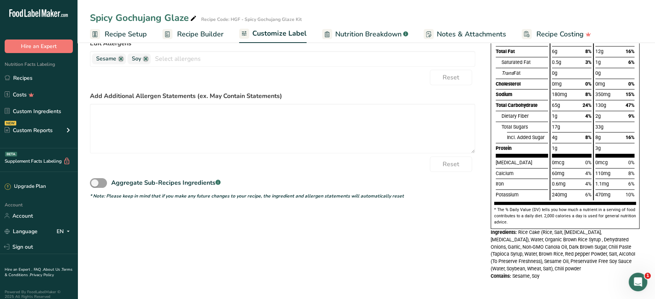
scroll to position [0, 0]
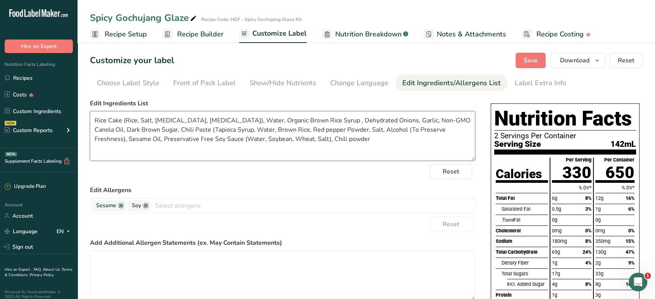
drag, startPoint x: 328, startPoint y: 142, endPoint x: 90, endPoint y: 116, distance: 239.5
click at [91, 116] on textarea "Rice Cake (Rice, Salt, [MEDICAL_DATA], [MEDICAL_DATA]), Water, Organic Brown Ri…" at bounding box center [282, 136] width 385 height 50
click at [589, 60] on span "Download" at bounding box center [574, 60] width 29 height 9
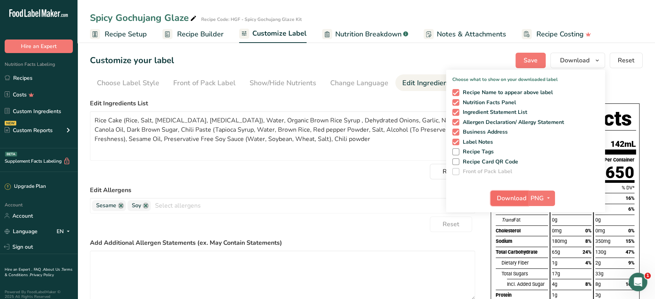
click at [512, 198] on span "Download" at bounding box center [511, 198] width 29 height 9
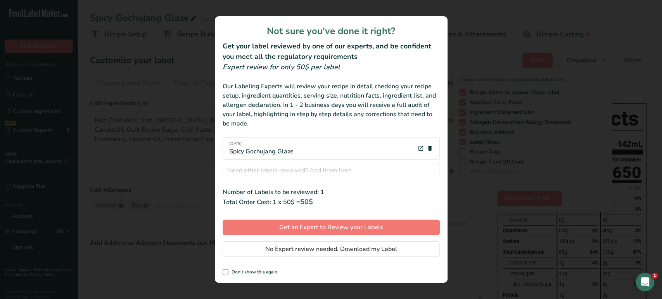
click at [508, 86] on div "review labels modal" at bounding box center [331, 149] width 662 height 299
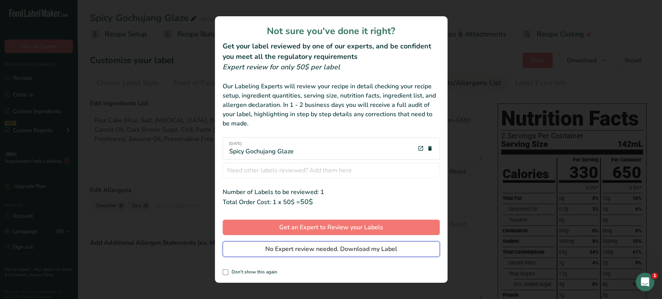
click at [292, 249] on span "No Expert review needed. Download my Label" at bounding box center [331, 249] width 132 height 9
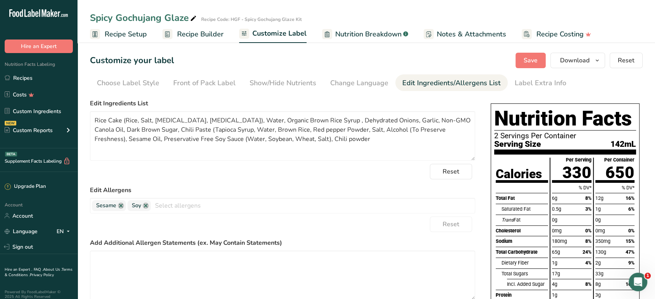
drag, startPoint x: 17, startPoint y: 77, endPoint x: 136, endPoint y: 47, distance: 122.4
click at [17, 77] on link "Recipes" at bounding box center [39, 78] width 78 height 15
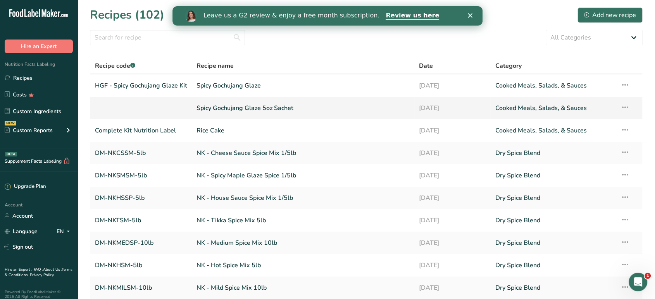
click at [625, 107] on icon at bounding box center [625, 107] width 9 height 14
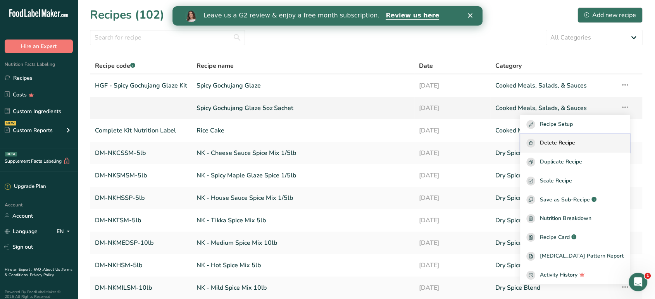
click at [575, 145] on span "Delete Recipe" at bounding box center [557, 143] width 35 height 9
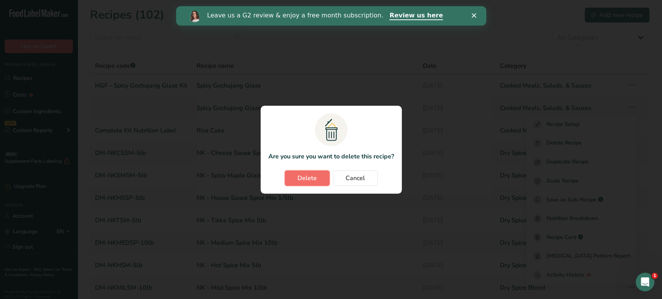
click at [313, 176] on span "Delete" at bounding box center [306, 178] width 19 height 9
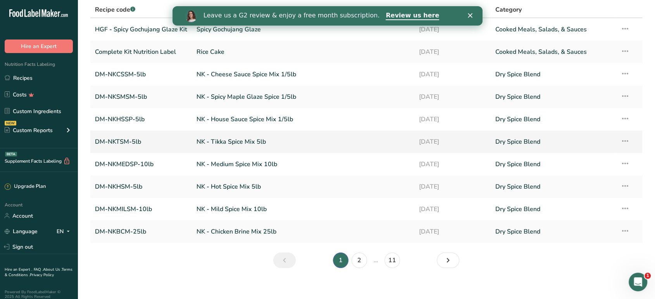
scroll to position [62, 0]
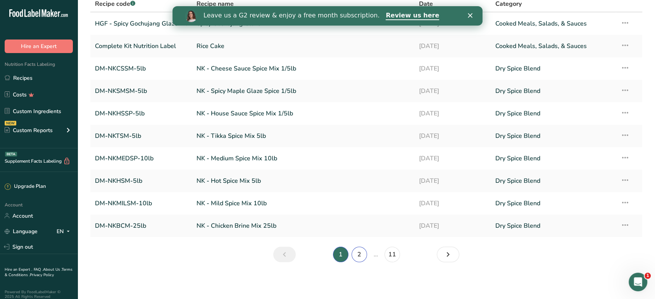
click at [358, 252] on link "2" at bounding box center [360, 255] width 16 height 16
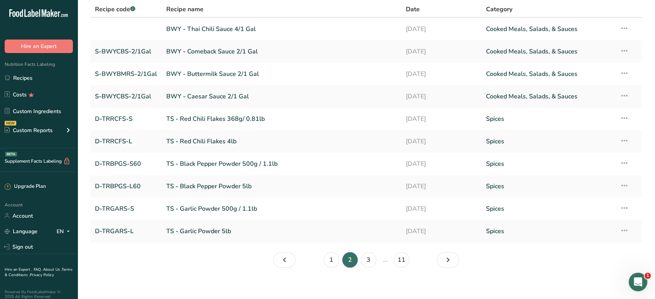
scroll to position [62, 0]
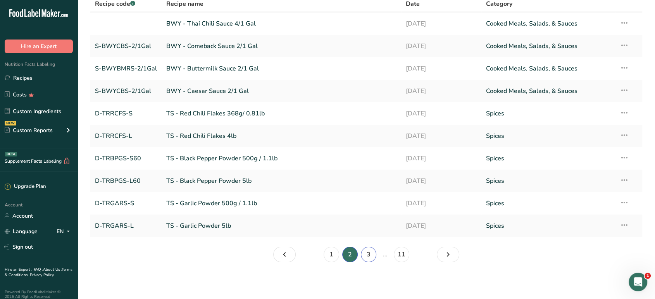
click at [368, 256] on link "3" at bounding box center [369, 255] width 16 height 16
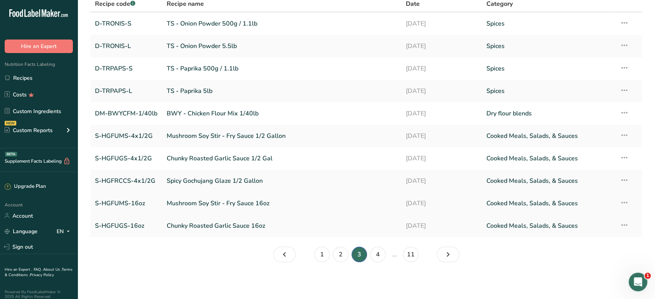
click at [236, 200] on link "Mushroom Soy Stir - Fry Sauce 16oz" at bounding box center [282, 203] width 230 height 16
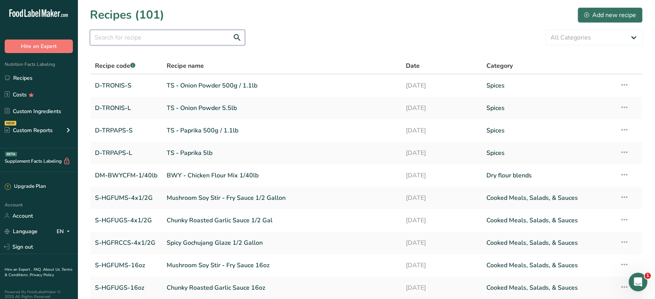
click at [179, 38] on input "text" at bounding box center [167, 38] width 155 height 16
type input "hgf"
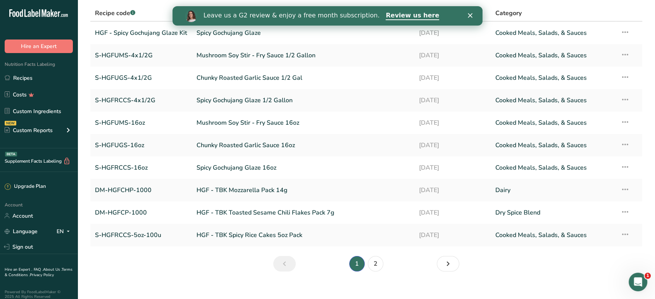
scroll to position [62, 0]
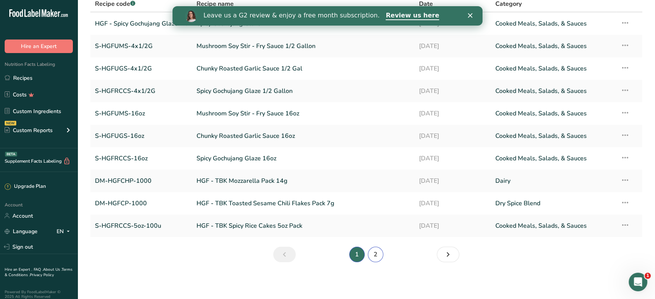
click at [373, 252] on link "2" at bounding box center [376, 255] width 16 height 16
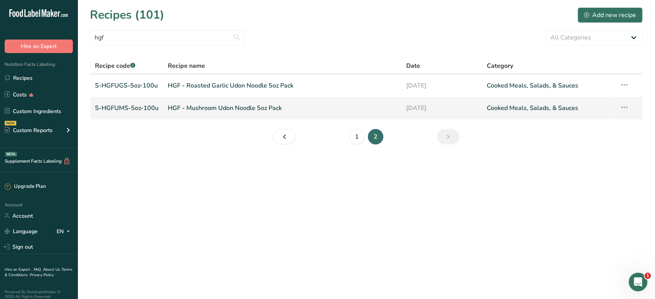
click at [273, 108] on link "HGF - Mushroom Udon Noodle 5oz Pack" at bounding box center [282, 108] width 229 height 16
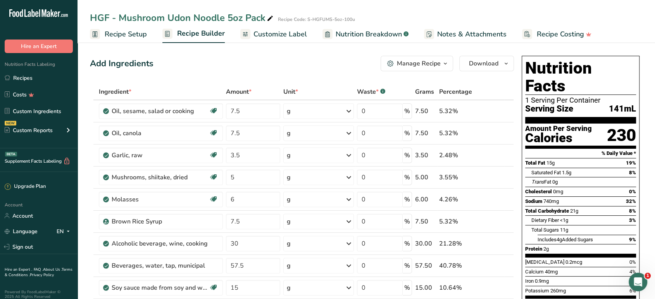
click at [445, 58] on button "Manage Recipe" at bounding box center [417, 64] width 73 height 16
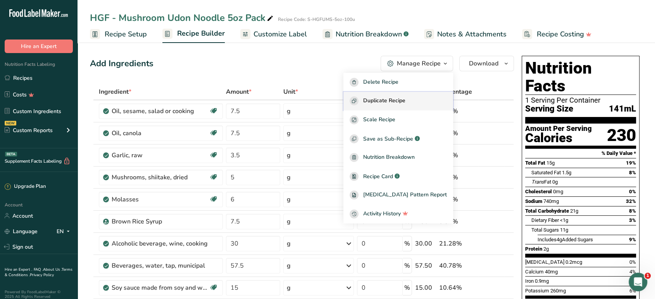
click at [424, 100] on div "Duplicate Recipe" at bounding box center [398, 101] width 97 height 9
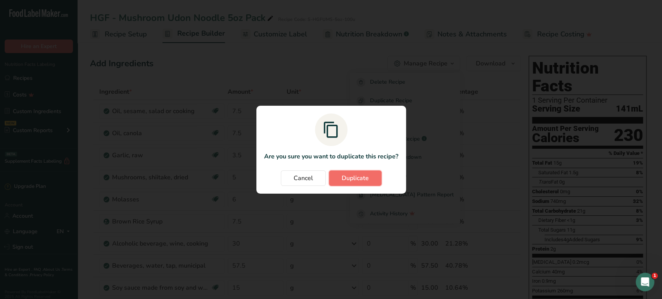
click at [361, 182] on span "Duplicate" at bounding box center [355, 178] width 27 height 9
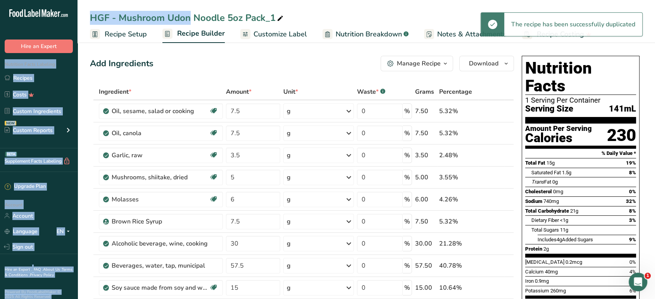
drag, startPoint x: 120, startPoint y: 16, endPoint x: 72, endPoint y: 29, distance: 49.3
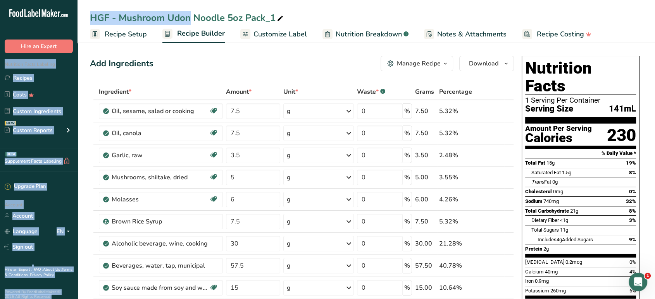
click at [121, 14] on div "HGF - Mushroom Udon Noodle 5oz Pack_1" at bounding box center [187, 18] width 195 height 14
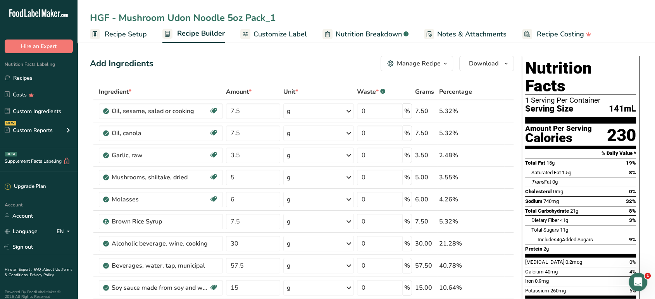
click at [102, 14] on input "HGF - Mushroom Udon Noodle 5oz Pack_1" at bounding box center [366, 18] width 553 height 14
drag, startPoint x: 195, startPoint y: 18, endPoint x: 282, endPoint y: 16, distance: 86.9
click at [282, 16] on input "Mushroom Udon Noodle 5oz Pack_1" at bounding box center [366, 18] width 553 height 14
type input "Mushroom Udon Noodle"
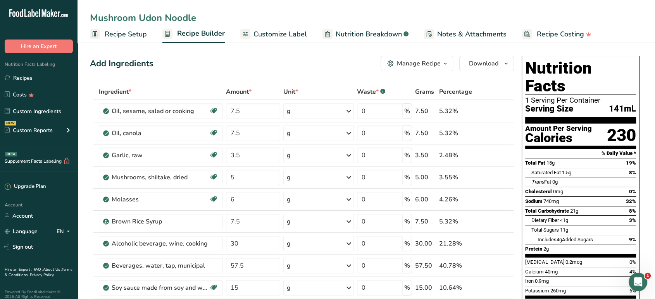
click at [124, 36] on span "Recipe Setup" at bounding box center [126, 34] width 42 height 10
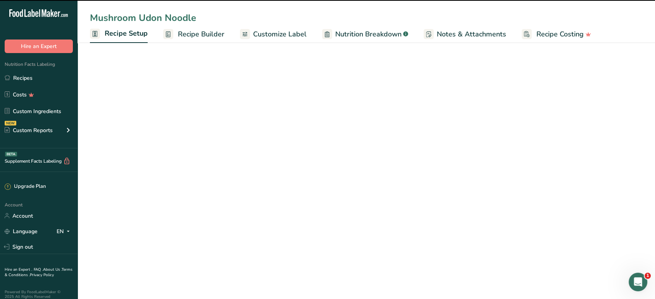
select select "22"
type input "Mushroom Udon Noodle"
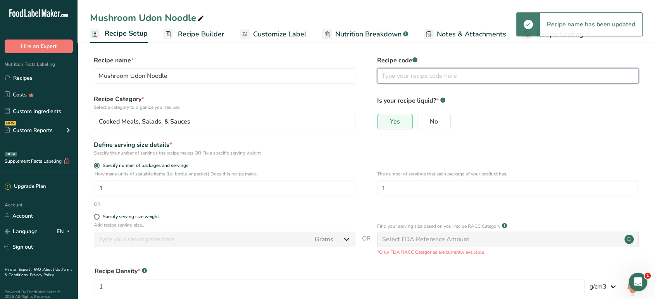
click at [423, 78] on input "text" at bounding box center [508, 76] width 262 height 16
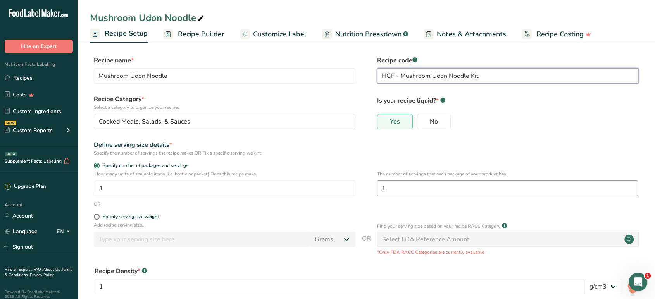
type input "HGF - Mushroom Udon Noodle Kit"
drag, startPoint x: 398, startPoint y: 190, endPoint x: 361, endPoint y: 191, distance: 36.8
click at [362, 191] on div "How many units of sealable items (i.e. bottle or packet) Does this recipe make.…" at bounding box center [366, 186] width 553 height 30
type input "2"
click at [372, 148] on div "Define serving size details * Specify the number of servings the recipe makes O…" at bounding box center [366, 148] width 553 height 16
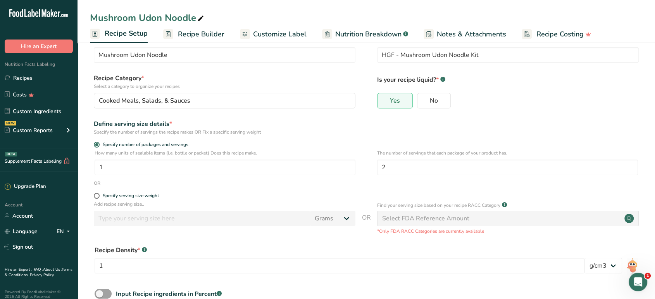
scroll to position [71, 0]
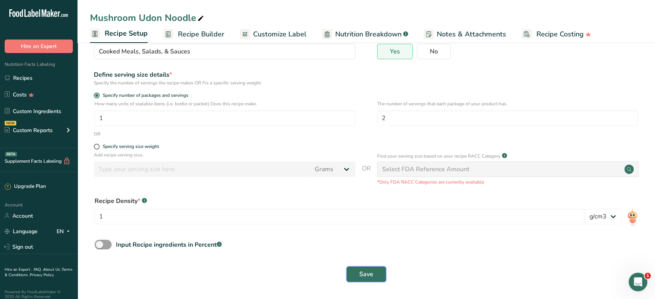
click at [357, 275] on button "Save" at bounding box center [367, 275] width 40 height 16
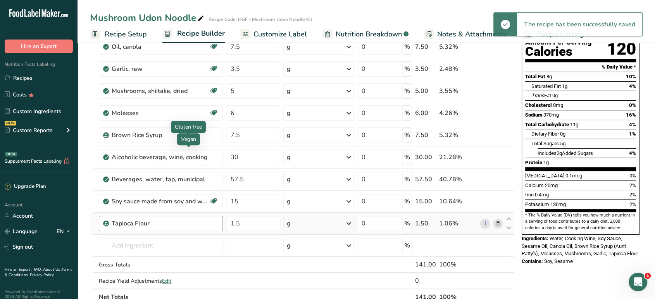
scroll to position [114, 0]
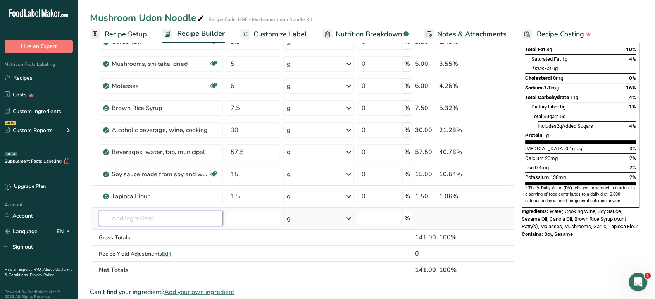
click at [164, 215] on input "text" at bounding box center [161, 219] width 124 height 16
click at [149, 220] on input "text" at bounding box center [161, 219] width 124 height 16
click at [190, 291] on span "Add your own ingredient" at bounding box center [199, 292] width 70 height 9
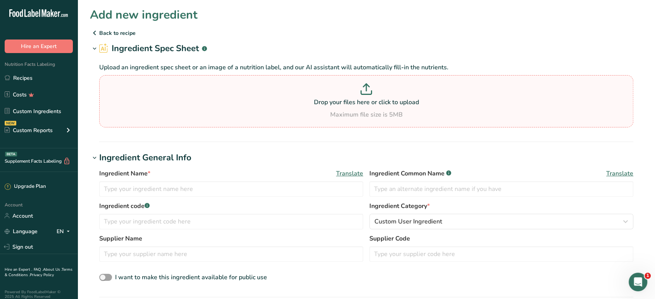
click at [330, 111] on div "Maximum file size is 5MB" at bounding box center [366, 114] width 530 height 9
click at [330, 111] on input "Drop your files here or click to upload Maximum file size is 5MB" at bounding box center [366, 101] width 534 height 52
type input "C:\fakepath\Wheat - Noodle l Udon_Unrounded NFP (2).pdf"
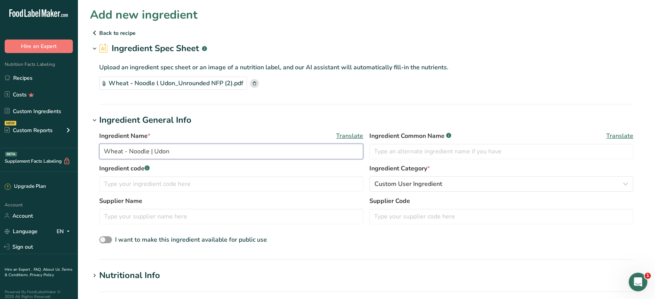
click at [207, 149] on input "Wheat - Noodle | Udon" at bounding box center [231, 152] width 264 height 16
drag, startPoint x: 192, startPoint y: 150, endPoint x: 19, endPoint y: 151, distance: 173.3
click at [19, 151] on div ".a-20{fill:#fff;} Hire an Expert Nutrition Facts Labeling Recipes Costs Custom …" at bounding box center [327, 273] width 655 height 547
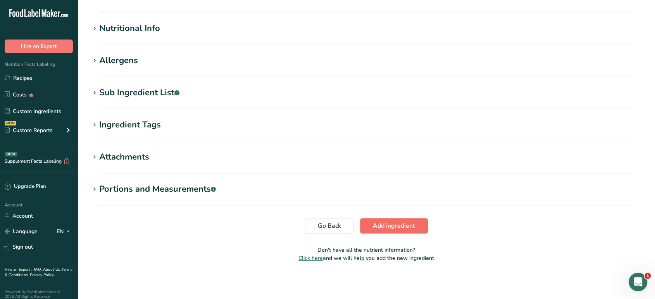
type input "Udon Noodle (Wheat, Water, Salt)"
click at [406, 224] on span "Add ingredient" at bounding box center [394, 225] width 42 height 9
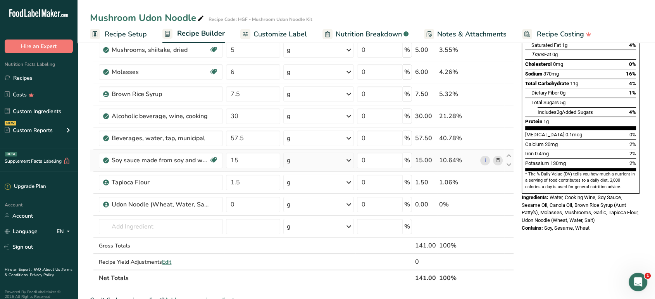
scroll to position [129, 0]
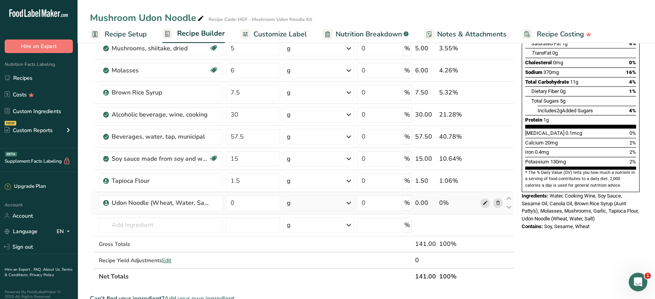
click at [483, 204] on icon at bounding box center [484, 203] width 5 height 8
click at [262, 203] on input "0" at bounding box center [253, 203] width 54 height 16
type input "100"
click at [570, 259] on div "Nutrition Facts 2 Servings Per Container Serving Size 71mL Amount Per Serving C…" at bounding box center [581, 242] width 124 height 636
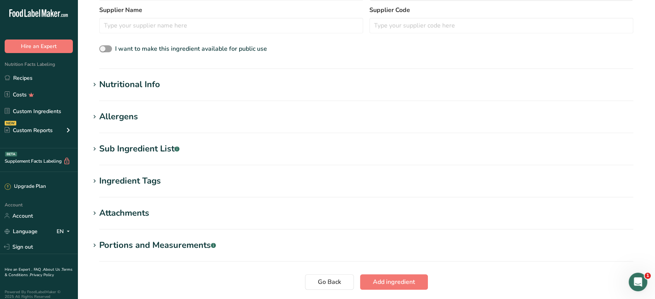
scroll to position [258, 0]
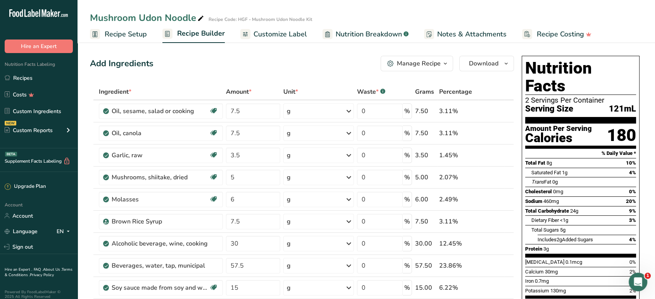
click at [282, 32] on span "Customize Label" at bounding box center [281, 34] width 54 height 10
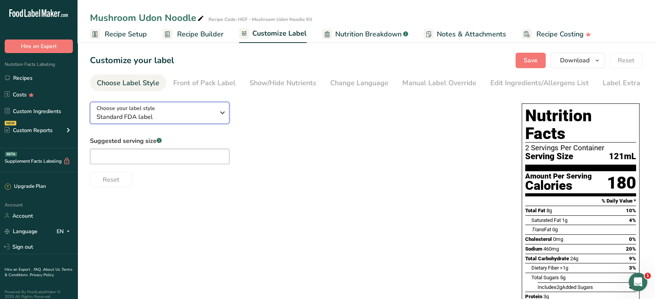
click at [146, 106] on span "Choose your label style" at bounding box center [126, 108] width 59 height 8
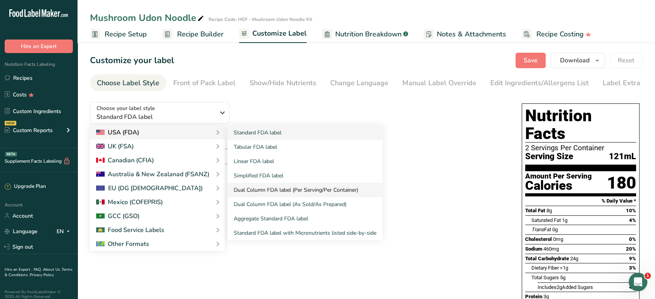
click at [280, 193] on link "Dual Column FDA label (Per Serving/Per Container)" at bounding box center [305, 190] width 155 height 14
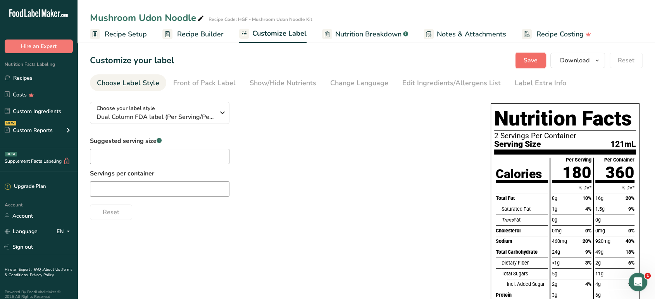
click at [524, 62] on button "Save" at bounding box center [531, 61] width 30 height 16
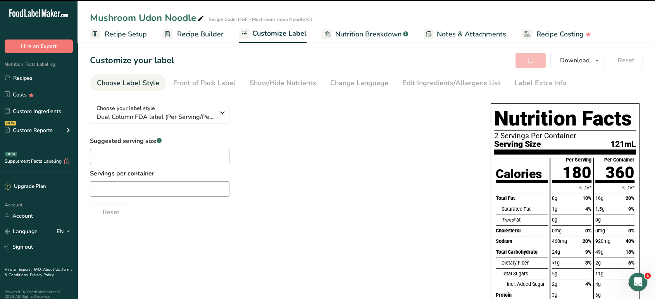
click at [130, 33] on span "Recipe Setup" at bounding box center [126, 34] width 42 height 10
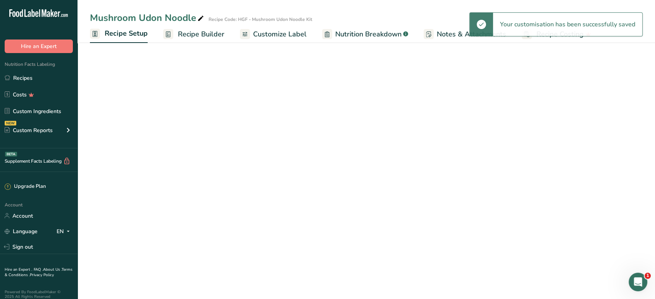
select select "22"
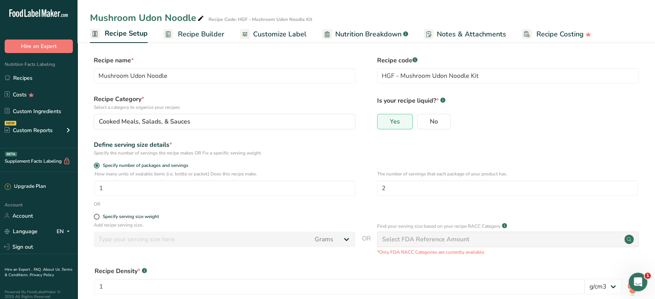
click at [201, 41] on link "Recipe Builder" at bounding box center [193, 34] width 61 height 17
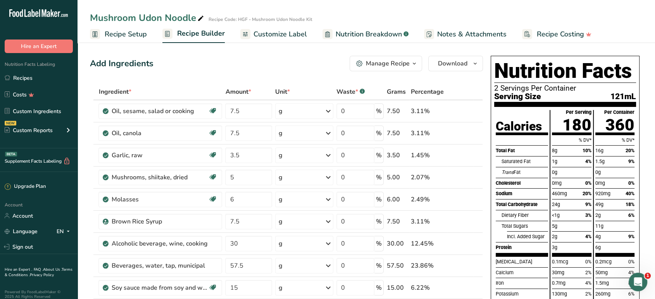
click at [284, 35] on span "Customize Label" at bounding box center [281, 34] width 54 height 10
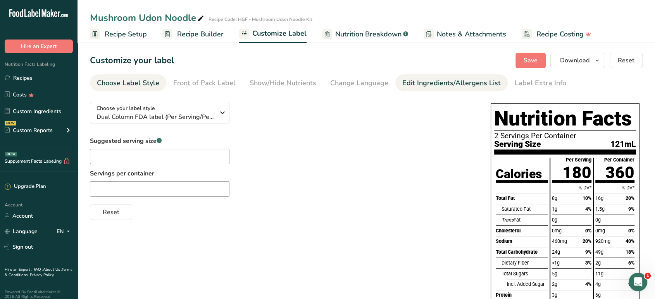
click at [418, 85] on div "Edit Ingredients/Allergens List" at bounding box center [451, 83] width 98 height 10
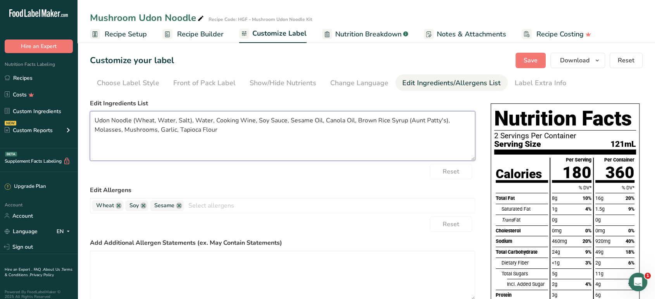
drag, startPoint x: 409, startPoint y: 121, endPoint x: 444, endPoint y: 121, distance: 34.9
click at [444, 121] on textarea "Udon Noodle (Wheat, Water, Salt), Water, Cooking Wine, Soy Sauce, Sesame Oil, C…" at bounding box center [282, 136] width 385 height 50
click at [325, 120] on textarea "Udon Noodle (Wheat, Water, Salt), Water, Cooking Wine, Soy Sauce, Sesame Oil, C…" at bounding box center [282, 136] width 385 height 50
click at [286, 119] on textarea "Udon Noodle (Wheat, Water, Salt), Water, Cooking Wine, Soy Sauce, Sesame Oil, N…" at bounding box center [282, 136] width 385 height 50
paste textarea "Preservative Free Soy Sauce (Water, Soybean, Wheat, Salt)"
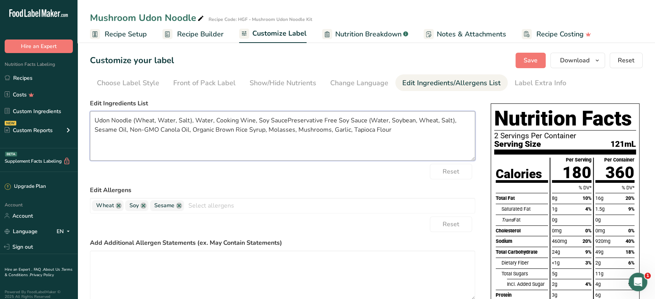
drag, startPoint x: 287, startPoint y: 119, endPoint x: 259, endPoint y: 119, distance: 27.1
click at [259, 119] on textarea "Udon Noodle (Wheat, Water, Salt), Water, Cooking Wine, Soy SaucePreservative Fr…" at bounding box center [282, 136] width 385 height 50
click at [361, 130] on textarea "Udon Noodle (Wheat, Water, Salt), Water, Cooking Wine, Preservative Free Soy Sa…" at bounding box center [282, 136] width 385 height 50
click at [316, 128] on textarea "Udon Noodle (Wheat, Water, Salt), Water, Cooking Wine, Preservative Free Soy Sa…" at bounding box center [282, 136] width 385 height 50
click at [299, 128] on textarea "Udon Noodle (Wheat, Water, Salt), Water, Cooking Wine, Preservative Free Soy Sa…" at bounding box center [282, 136] width 385 height 50
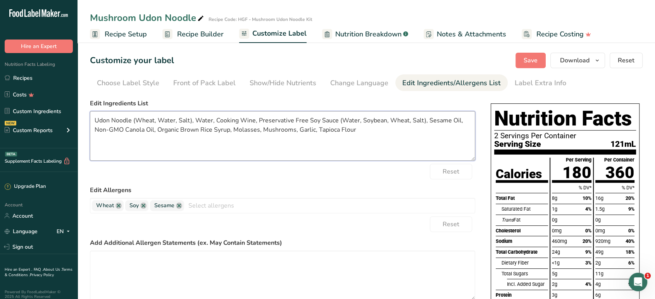
click at [262, 128] on textarea "Udon Noodle (Wheat, Water, Salt), Water, Cooking Wine, Preservative Free Soy Sa…" at bounding box center [282, 136] width 385 height 50
click at [332, 130] on textarea "Udon Noodle (Wheat, Water, Salt), Water, Cooking Wine, Preservative Free Soy Sa…" at bounding box center [282, 136] width 385 height 50
click at [244, 131] on textarea "Udon Noodle (Wheat, Water, Salt), Water, Cooking Wine, Preservative Free Soy Sa…" at bounding box center [282, 136] width 385 height 50
click at [262, 128] on textarea "Udon Noodle (Wheat, Water, Salt), Water, Cooking Wine, Preservative Free Soy Sa…" at bounding box center [282, 136] width 385 height 50
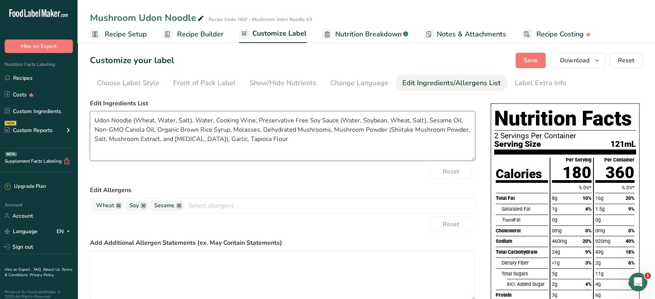
click at [263, 128] on textarea "Udon Noodle (Wheat, Water, Salt), Water, Cooking Wine, Preservative Free Soy Sa…" at bounding box center [282, 136] width 385 height 50
click at [262, 130] on textarea "Udon Noodle (Wheat, Water, Salt), Water, Cooking Wine, Preservative Free Soy Sa…" at bounding box center [282, 136] width 385 height 50
click at [233, 130] on textarea "Udon Noodle (Wheat, Water, Salt), Water, Cooking Wine, Preservative Free Soy Sa…" at bounding box center [282, 136] width 385 height 50
type textarea "Udon Noodle (Wheat, Water, Salt), Water, Cooking Wine, Preservative Free Soy Sa…"
click at [313, 130] on textarea "Udon Noodle (Wheat, Water, Salt), Water, Cooking Wine, Preservative Free Soy Sa…" at bounding box center [282, 136] width 385 height 50
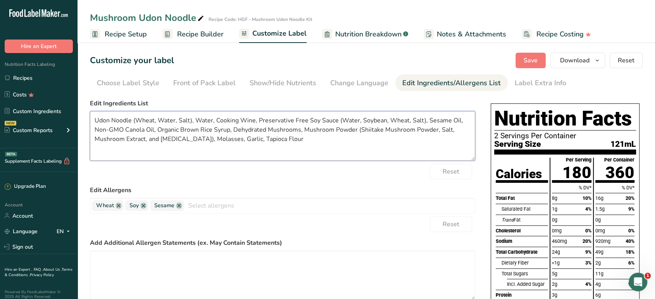
drag, startPoint x: 313, startPoint y: 142, endPoint x: 90, endPoint y: 123, distance: 223.4
click at [90, 123] on textarea "Udon Noodle (Wheat, Water, Salt), Water, Cooking Wine, Preservative Free Soy Sa…" at bounding box center [282, 136] width 385 height 50
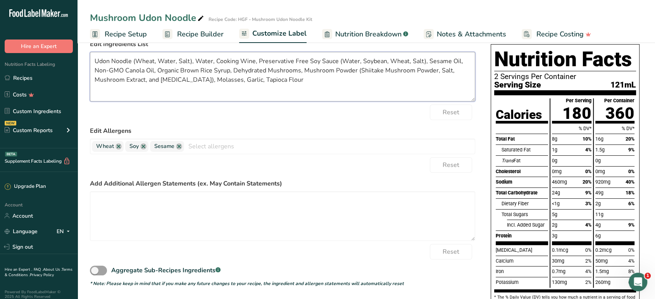
scroll to position [125, 0]
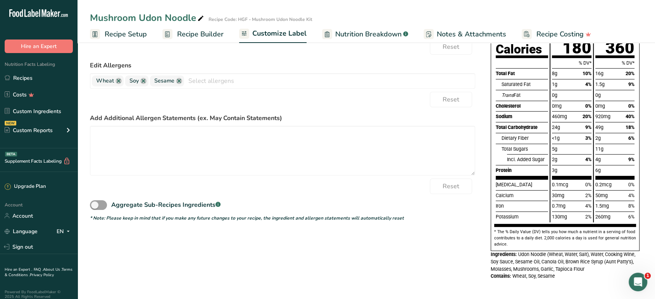
drag, startPoint x: 558, startPoint y: 274, endPoint x: 487, endPoint y: 256, distance: 73.5
click at [487, 256] on div "Choose your label style Dual Column FDA label (Per Serving/Per Container) USA (…" at bounding box center [366, 129] width 553 height 317
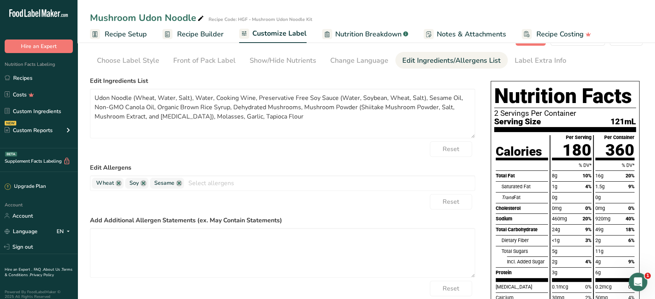
scroll to position [0, 0]
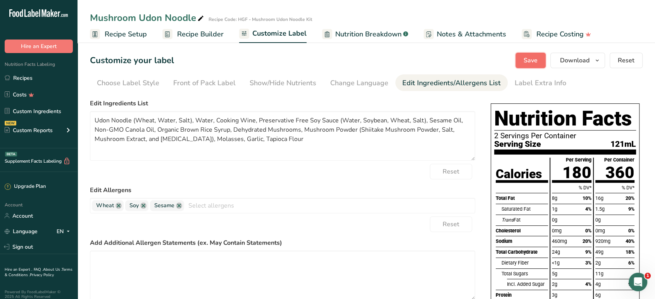
click at [521, 60] on button "Save" at bounding box center [531, 61] width 30 height 16
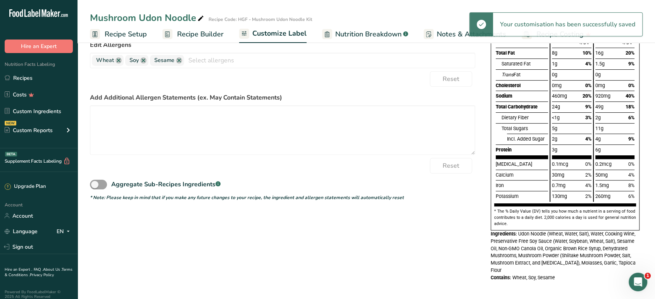
scroll to position [147, 0]
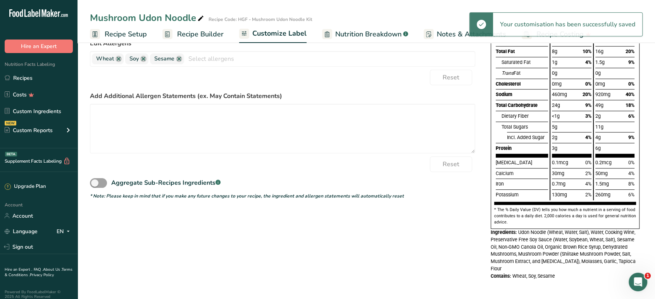
click at [560, 277] on div "Contains: Wheat, Soy, Sesame" at bounding box center [565, 276] width 149 height 7
drag, startPoint x: 563, startPoint y: 274, endPoint x: 484, endPoint y: 235, distance: 88.6
click at [484, 235] on div "Choose your label style Dual Column FDA label (Per Serving/Per Container) USA (…" at bounding box center [366, 118] width 553 height 339
copy div "Ingredients: Udon Noodle (Wheat, Water, Salt), Water, Cooking Wine, Preservativ…"
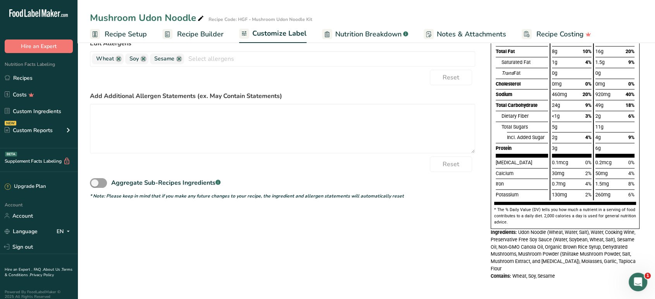
click at [477, 104] on div "Choose your label style Dual Column FDA label (Per Serving/Per Container) USA (…" at bounding box center [366, 118] width 553 height 339
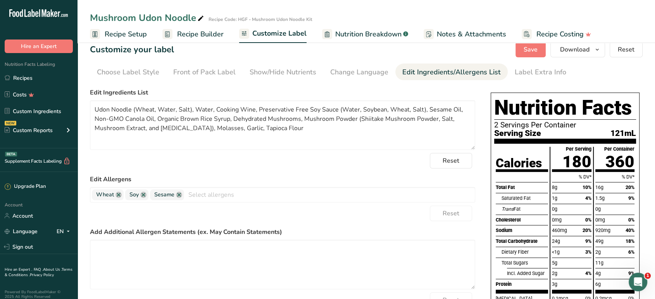
scroll to position [0, 0]
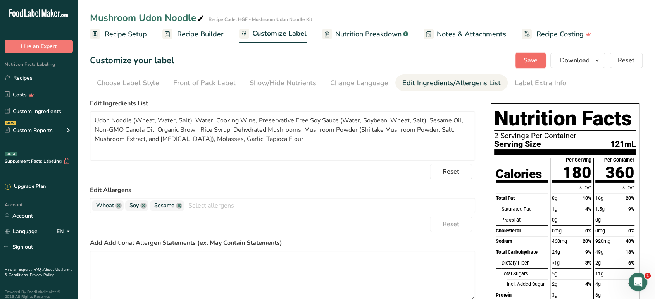
click at [532, 60] on span "Save" at bounding box center [531, 60] width 14 height 9
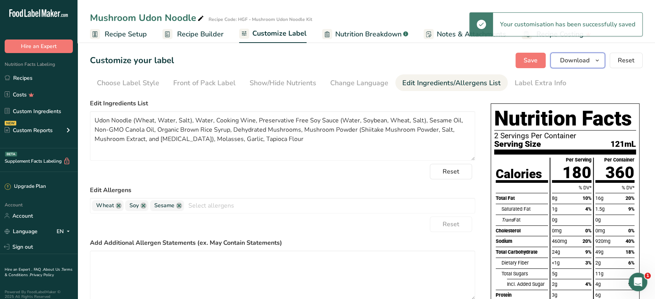
click at [595, 62] on icon "button" at bounding box center [597, 61] width 6 height 10
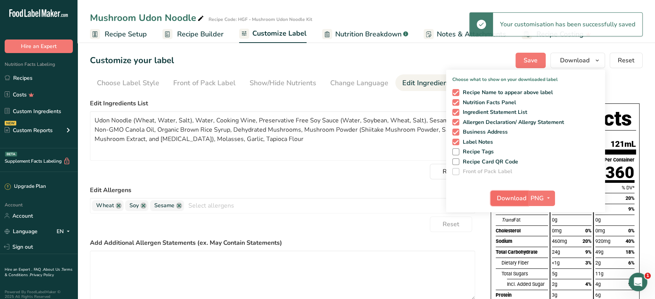
click at [512, 195] on span "Download" at bounding box center [511, 198] width 29 height 9
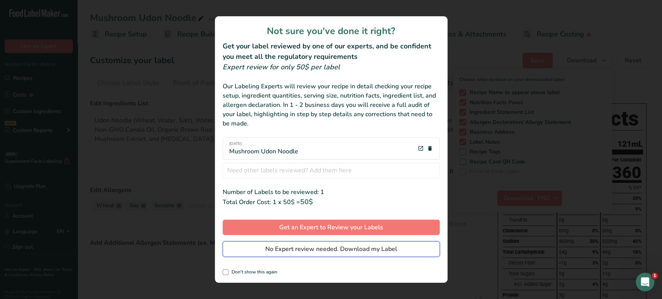
click at [304, 250] on span "No Expert review needed. Download my Label" at bounding box center [331, 249] width 132 height 9
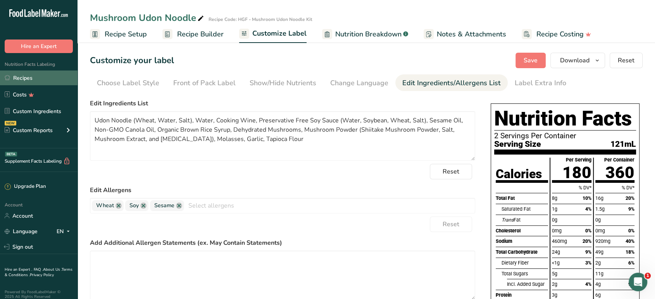
click at [59, 78] on link "Recipes" at bounding box center [39, 78] width 78 height 15
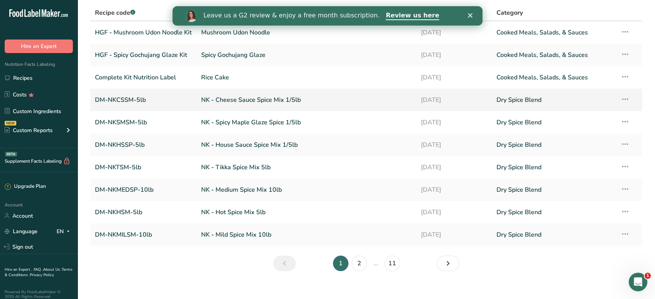
scroll to position [62, 0]
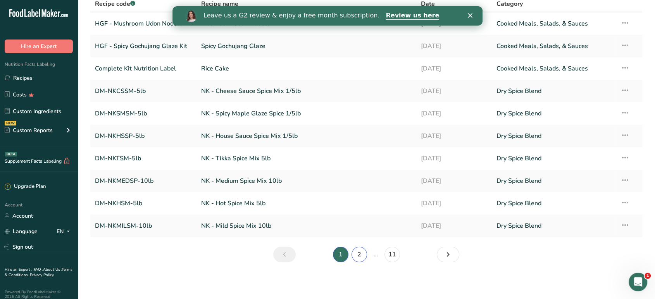
click at [364, 257] on link "2" at bounding box center [360, 255] width 16 height 16
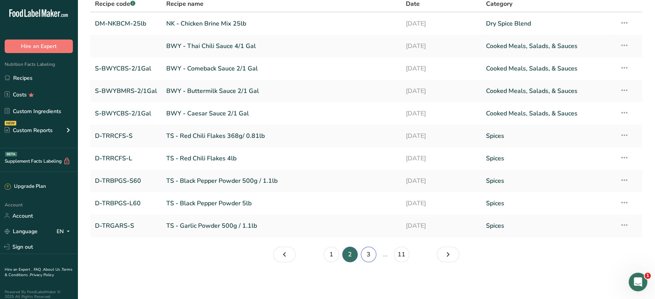
click at [371, 249] on link "3" at bounding box center [369, 255] width 16 height 16
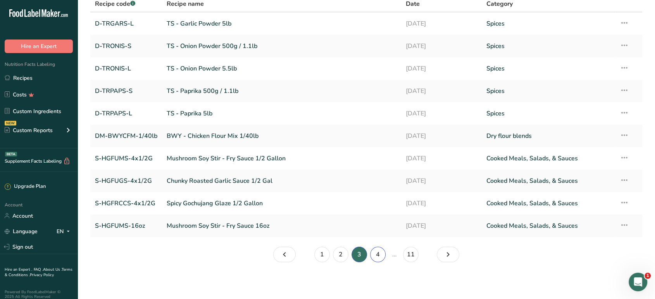
click at [378, 253] on link "4" at bounding box center [378, 255] width 16 height 16
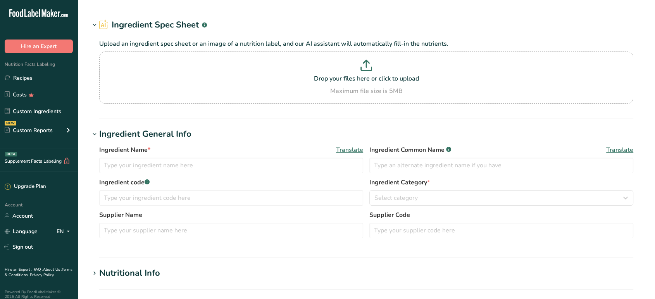
type input "Udon Noodle (Wheat, Water, Salt)"
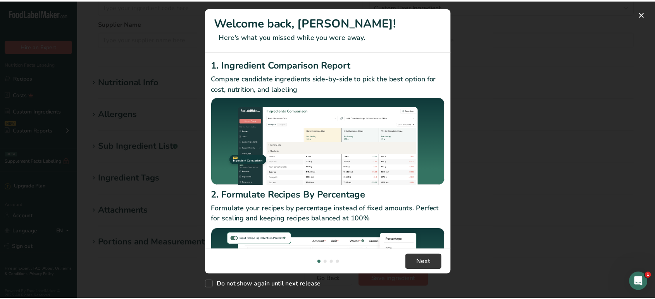
scroll to position [172, 0]
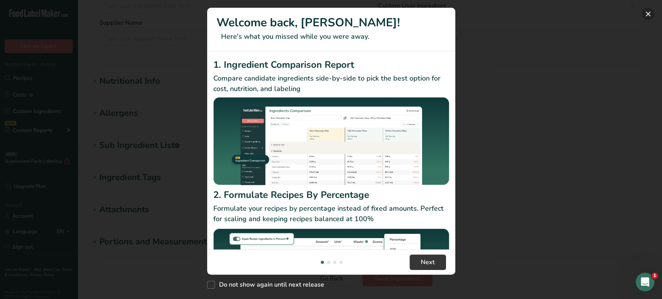
click at [645, 14] on button "New Features" at bounding box center [648, 14] width 12 height 12
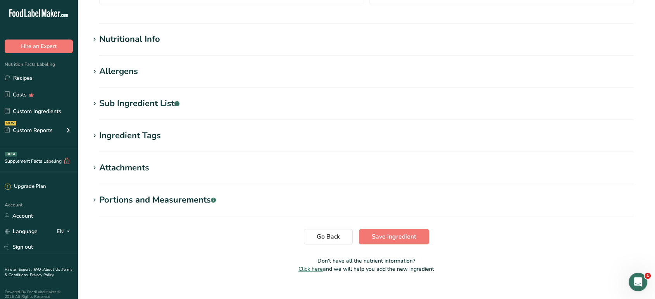
scroll to position [215, 0]
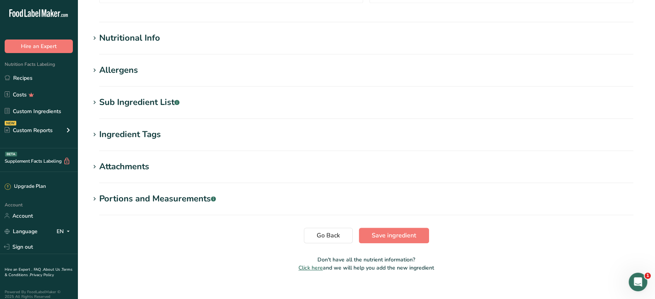
click at [148, 135] on div "Ingredient Tags" at bounding box center [130, 134] width 62 height 13
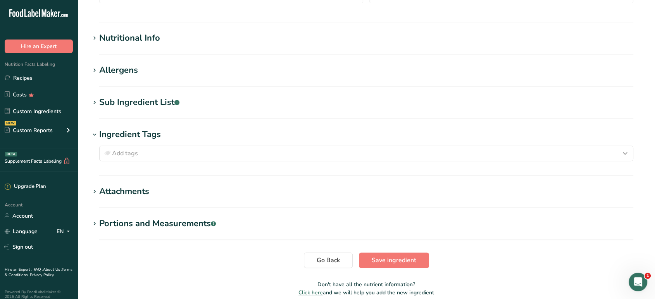
click at [152, 104] on div "Sub Ingredient List .a-a{fill:#347362;}.b-a{fill:#fff;}" at bounding box center [139, 102] width 80 height 13
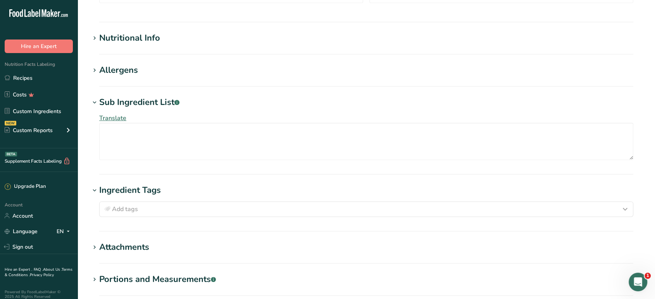
click at [150, 73] on h1 "Allergens" at bounding box center [366, 70] width 553 height 13
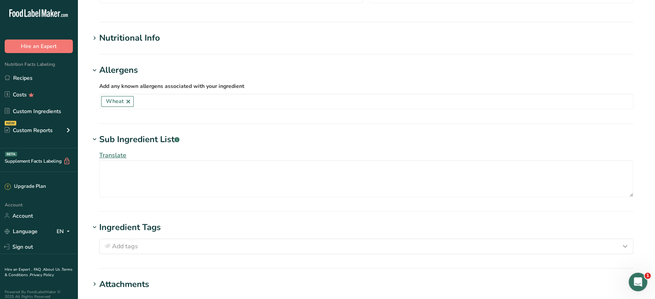
click at [150, 47] on section "Nutritional Info Serving Size .a-a{fill:#347362;}.b-a{fill:#fff;} Add ingredien…" at bounding box center [366, 43] width 553 height 23
click at [150, 41] on div "Nutritional Info" at bounding box center [129, 38] width 61 height 13
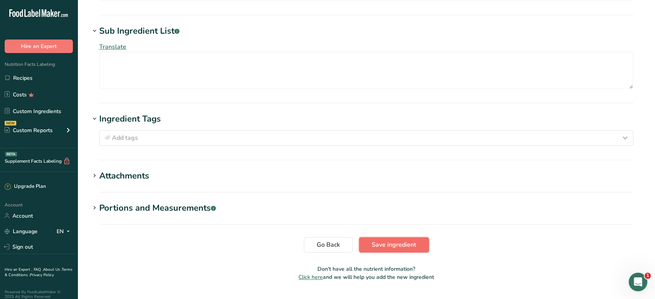
click at [400, 240] on span "Save ingredient" at bounding box center [394, 244] width 45 height 9
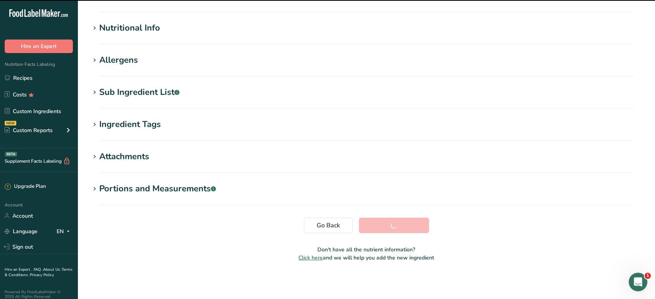
scroll to position [78, 0]
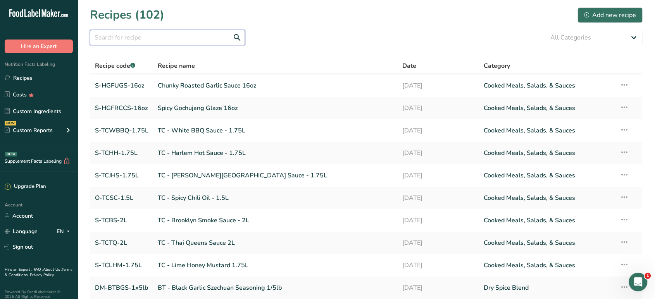
click at [203, 39] on input "text" at bounding box center [167, 38] width 155 height 16
type input "hgf"
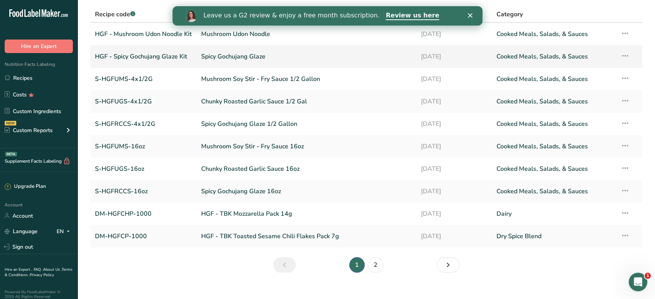
scroll to position [62, 0]
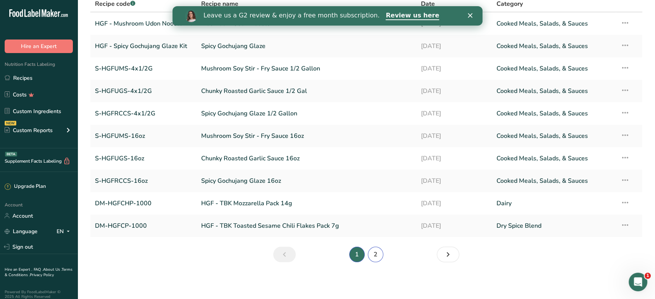
click at [379, 254] on link "2" at bounding box center [376, 255] width 16 height 16
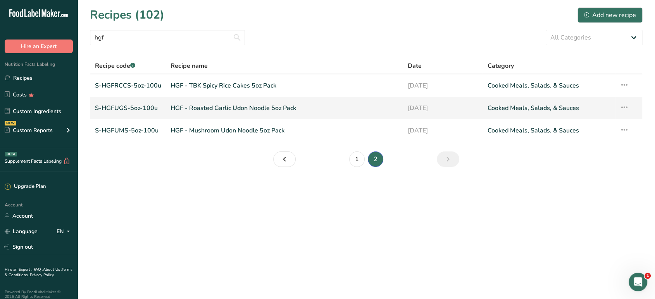
click at [626, 106] on icon at bounding box center [624, 107] width 9 height 14
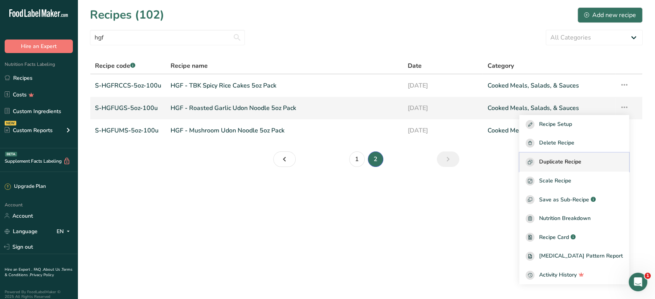
click at [568, 158] on span "Duplicate Recipe" at bounding box center [560, 162] width 42 height 9
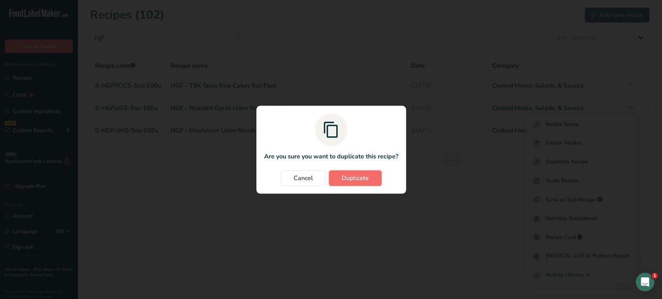
click at [354, 179] on span "Duplicate" at bounding box center [355, 178] width 27 height 9
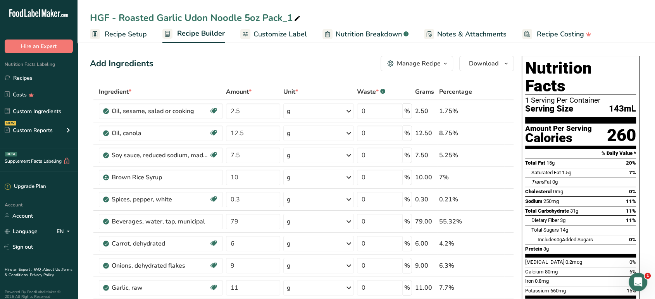
click at [143, 17] on div "HGF - Roasted Garlic Udon Noodle 5oz Pack_1" at bounding box center [196, 18] width 212 height 14
click at [143, 17] on input "HGF - Roasted Garlic Udon Noodle 5oz Pack_1" at bounding box center [366, 18] width 553 height 14
type input "Chunky Roasted Garlic Sauce"
click at [238, 63] on div "Add Ingredients Manage Recipe Delete Recipe Duplicate Recipe Scale Recipe Save …" at bounding box center [302, 64] width 424 height 16
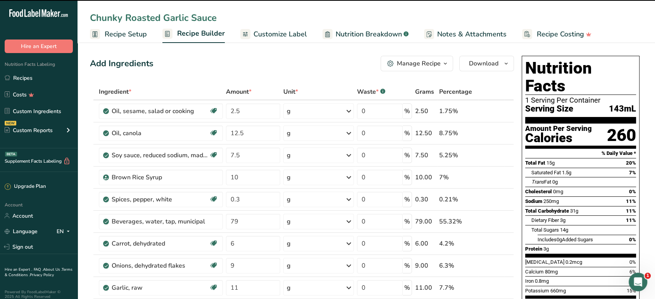
click at [130, 36] on span "Recipe Setup" at bounding box center [126, 34] width 42 height 10
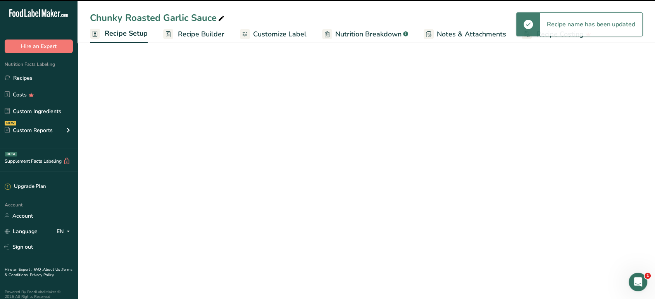
select select "22"
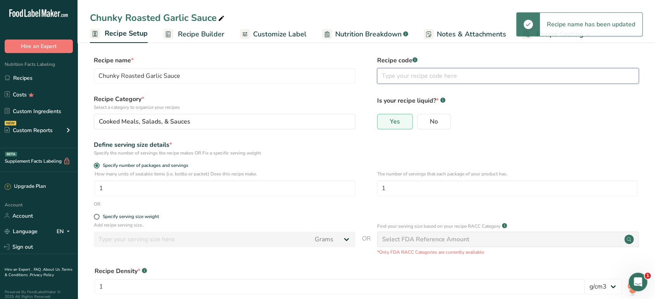
click at [410, 78] on input "text" at bounding box center [508, 76] width 262 height 16
paste input "Chunky Roasted Garlic Sauce"
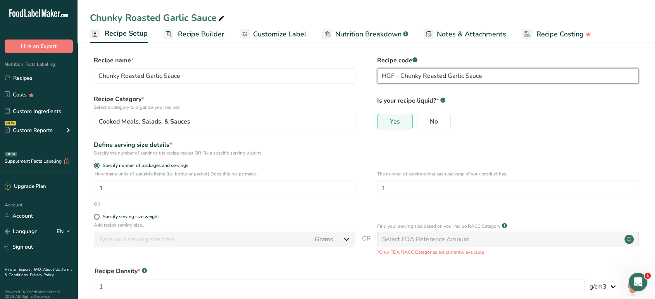
type input "HGF - Chunky Roasted Garlic Sauce"
click at [633, 89] on form "Recipe name * Chunky Roasted Garlic Sauce Recipe code .a-a{fill:#347362;}.b-a{f…" at bounding box center [366, 206] width 553 height 301
drag, startPoint x: 413, startPoint y: 192, endPoint x: 373, endPoint y: 190, distance: 40.4
click at [372, 193] on div "How many units of sealable items (i.e. bottle or packet) Does this recipe make.…" at bounding box center [366, 186] width 553 height 30
type input "2"
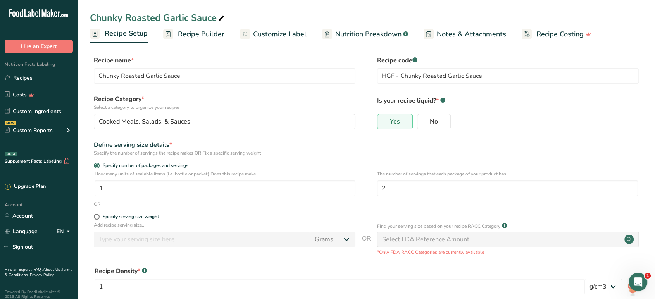
click at [492, 140] on div "Define serving size details * Specify the number of servings the recipe makes O…" at bounding box center [366, 148] width 553 height 16
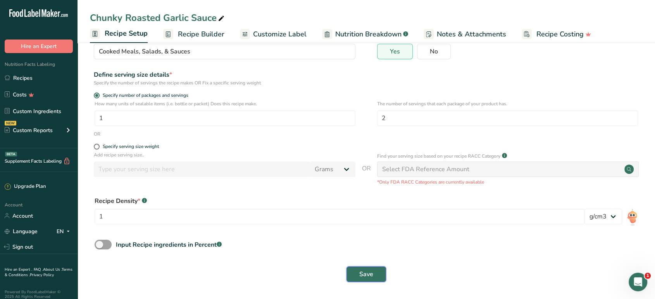
click at [367, 276] on span "Save" at bounding box center [366, 274] width 14 height 9
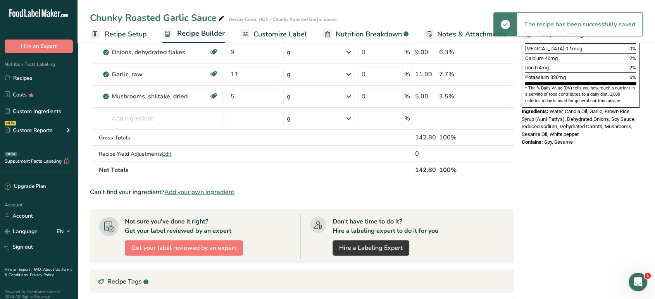
scroll to position [215, 0]
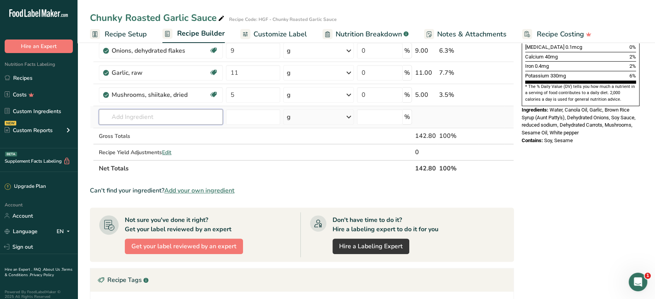
click at [135, 116] on input "text" at bounding box center [161, 117] width 124 height 16
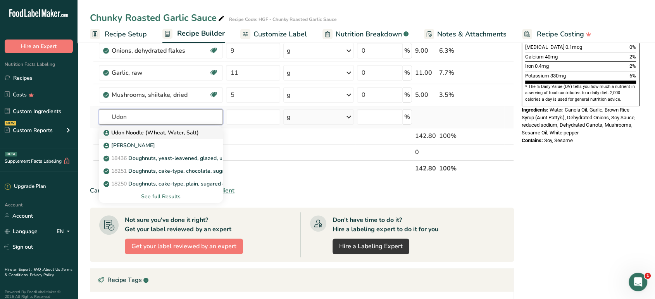
type input "Udon"
click at [133, 131] on p "Udon Noodle (Wheat, Water, Salt)" at bounding box center [152, 133] width 94 height 8
type input "Udon Noodle (Wheat, Water, Salt)"
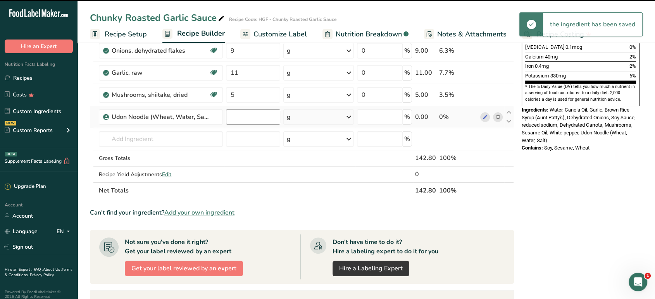
type input "0"
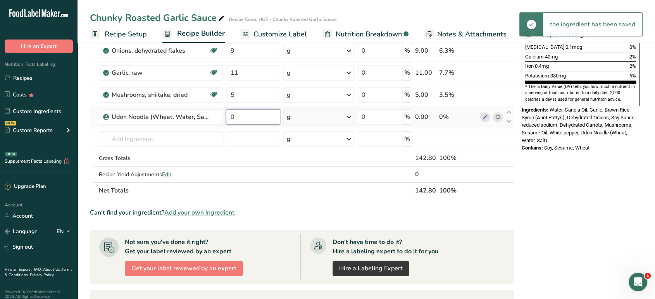
click at [238, 120] on input "0" at bounding box center [253, 117] width 54 height 16
type input "100"
click at [542, 206] on div "Nutrition Facts 2 Servings Per Container Serving Size 71mL Amount Per Serving C…" at bounding box center [581, 156] width 124 height 636
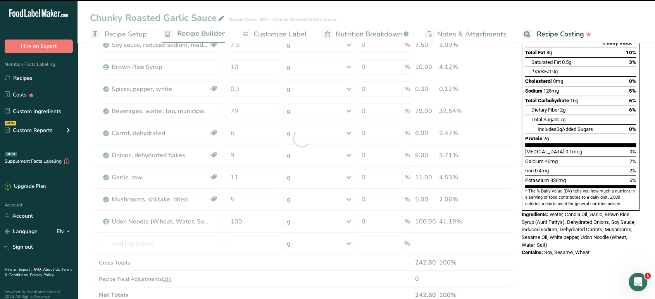
scroll to position [0, 0]
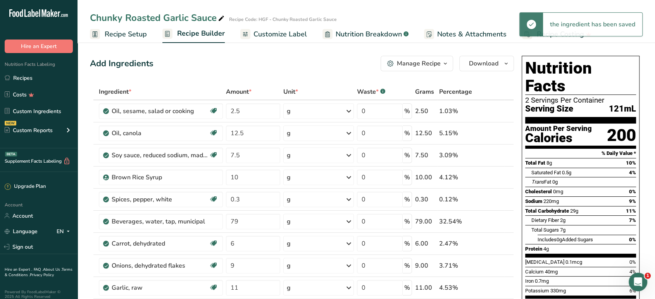
click at [364, 37] on span "Nutrition Breakdown" at bounding box center [369, 34] width 66 height 10
click at [291, 36] on span "Customize Label" at bounding box center [279, 34] width 54 height 10
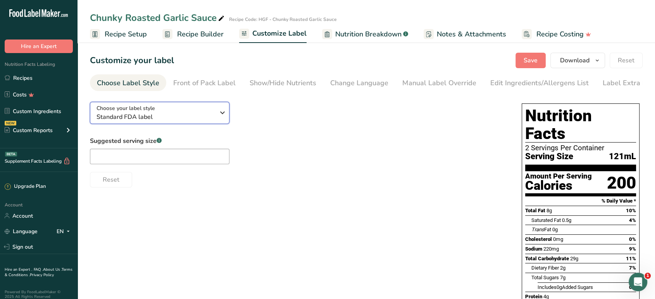
click at [182, 112] on div "Choose your label style Standard FDA label" at bounding box center [156, 112] width 118 height 17
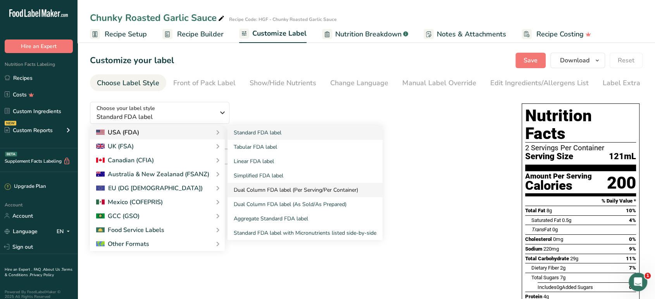
click at [282, 192] on link "Dual Column FDA label (Per Serving/Per Container)" at bounding box center [305, 190] width 155 height 14
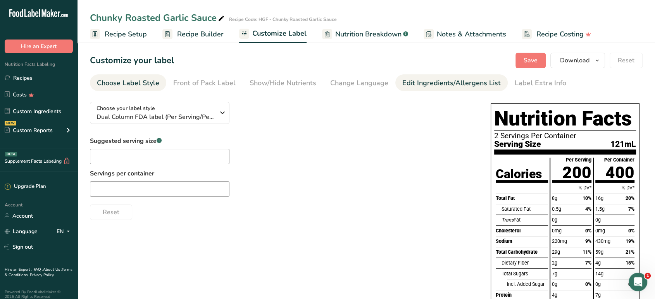
click at [426, 87] on div "Edit Ingredients/Allergens List" at bounding box center [451, 83] width 98 height 10
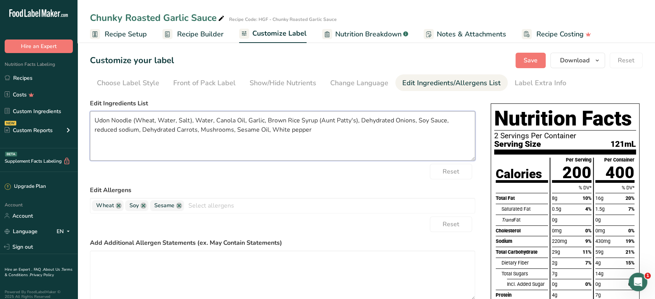
drag, startPoint x: 416, startPoint y: 117, endPoint x: 444, endPoint y: 119, distance: 28.7
click at [444, 119] on textarea "Udon Noodle (Wheat, Water, Salt), Water, Canola Oil, Garlic, Brown Rice Syrup (…" at bounding box center [282, 136] width 385 height 50
paste textarea "Preservative Free Soy Sauce (Water, Soybean, Wheat, Salt)"
click at [259, 130] on textarea "Udon Noodle (Wheat, Water, Salt), Water, Canola Oil, Garlic, Brown Rice Syrup (…" at bounding box center [282, 136] width 385 height 50
click at [294, 128] on textarea "Udon Noodle (Wheat, Water, Salt), Water, Canola Oil, Garlic, Brown Rice Syrup (…" at bounding box center [282, 136] width 385 height 50
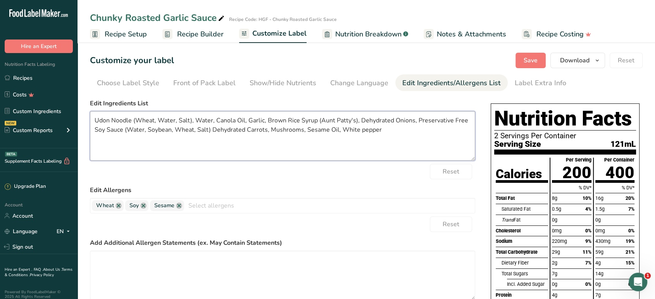
click at [294, 128] on textarea "Udon Noodle (Wheat, Water, Salt), Water, Canola Oil, Garlic, Brown Rice Syrup (…" at bounding box center [282, 136] width 385 height 50
paste textarea "Powder (Shiitake Mushroom Powder, Salt, Mushroom Extract, and Calcium Carbonate)"
click at [323, 136] on textarea "Udon Noodle (Wheat, Water, Salt), Water, Canola Oil, Garlic, Brown Rice Syrup (…" at bounding box center [282, 136] width 385 height 50
click at [214, 120] on textarea "Udon Noodle (Wheat, Water, Salt), Water, Canola Oil, Garlic, Brown Rice Syrup (…" at bounding box center [282, 136] width 385 height 50
click at [216, 119] on textarea "Udon Noodle (Wheat, Water, Salt), Water, Canola Oil, Garlic, Brown Rice Syrup (…" at bounding box center [282, 136] width 385 height 50
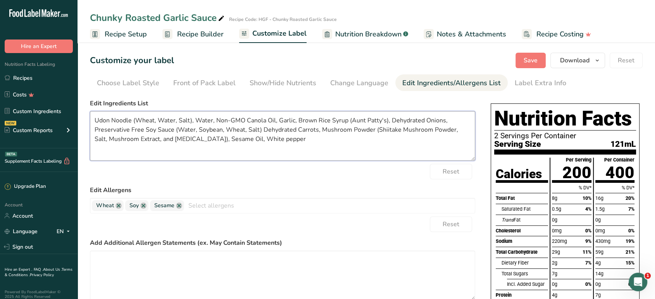
click at [295, 120] on textarea "Udon Noodle (Wheat, Water, Salt), Water, Non-GMO Canola Oil, Garlic, Brown Rice…" at bounding box center [282, 136] width 385 height 50
drag, startPoint x: 409, startPoint y: 118, endPoint x: 370, endPoint y: 119, distance: 39.2
click at [370, 119] on textarea "Udon Noodle (Wheat, Water, Salt), Water, Non-GMO Canola Oil, Garlic, Organic Br…" at bounding box center [282, 136] width 385 height 50
type textarea "Udon Noodle (Wheat, Water, Salt), Water, Non-GMO Canola Oil, Garlic, Organic Br…"
click at [357, 173] on div "Reset" at bounding box center [282, 172] width 385 height 16
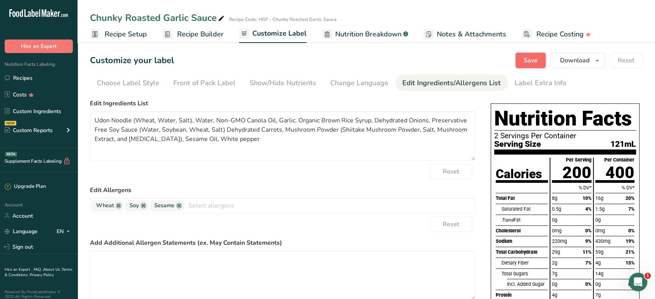
click at [530, 59] on span "Save" at bounding box center [531, 60] width 14 height 9
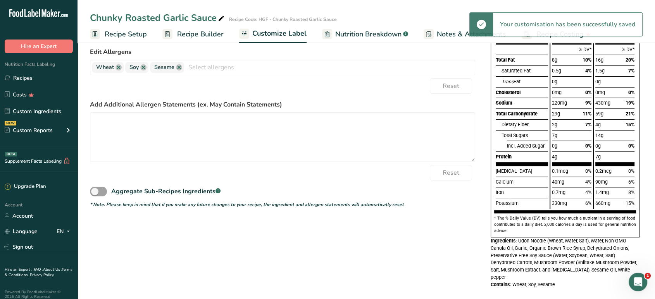
scroll to position [147, 0]
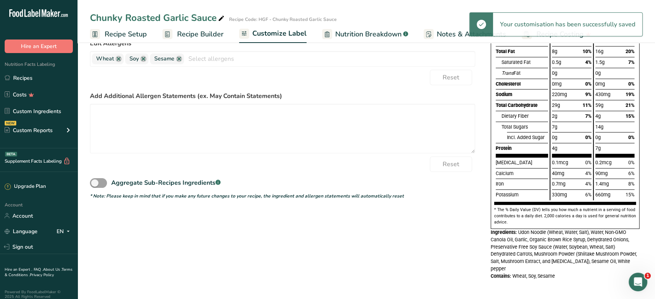
drag, startPoint x: 560, startPoint y: 275, endPoint x: 490, endPoint y: 234, distance: 80.7
click at [490, 234] on div "Nutrition Facts 2 Servings Per Container Serving Size 121mL Calories Total Fat …" at bounding box center [565, 118] width 155 height 330
copy div "Ingredients: Udon Noodle (Wheat, Water, Salt), Water, Non-GMO Canola Oil, Garli…"
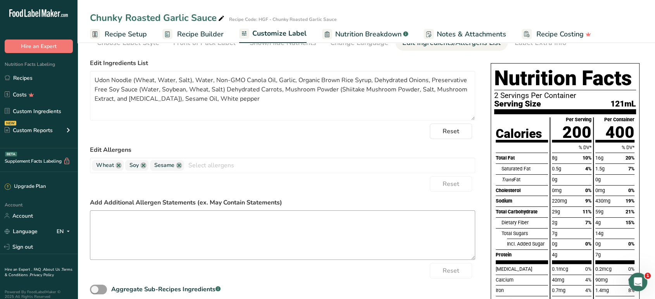
scroll to position [0, 0]
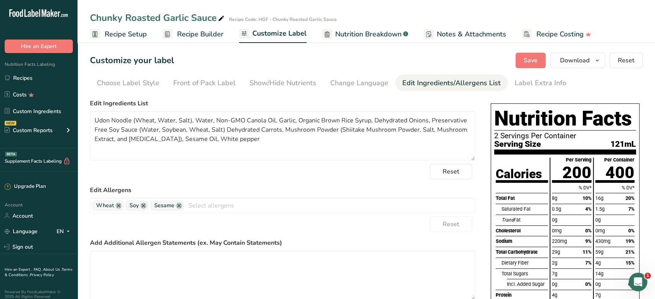
click at [200, 19] on div "Chunky Roasted Garlic Sauce" at bounding box center [158, 18] width 136 height 14
click at [200, 19] on input "Chunky Roasted Garlic Sauce" at bounding box center [311, 18] width 442 height 14
click at [592, 59] on button "Download" at bounding box center [578, 61] width 55 height 16
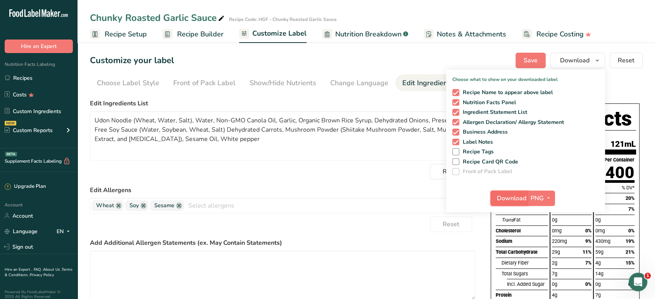
click at [511, 196] on span "Download" at bounding box center [511, 198] width 29 height 9
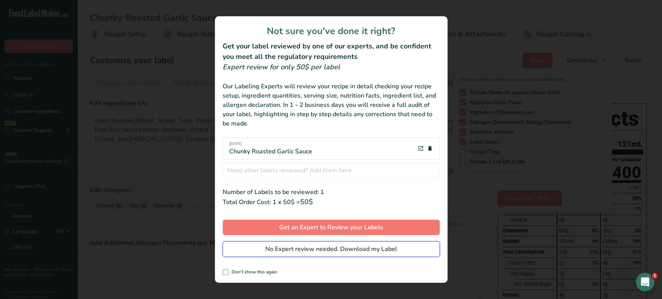
click at [369, 254] on button "No Expert review needed. Download my Label" at bounding box center [331, 250] width 217 height 16
